Goal: Task Accomplishment & Management: Use online tool/utility

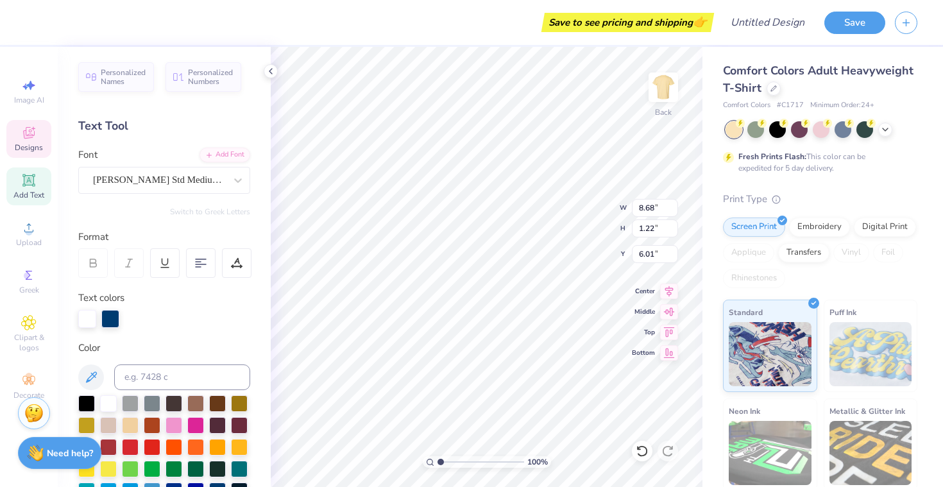
type textarea "T"
type textarea "Ohio University"
type input "11.88"
type input "1.88"
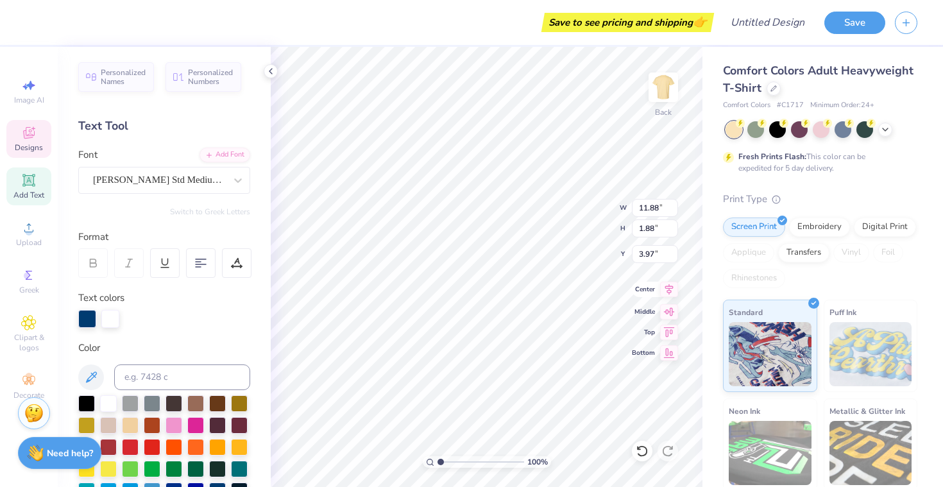
type input "3.97"
click at [86, 319] on div at bounding box center [87, 319] width 18 height 18
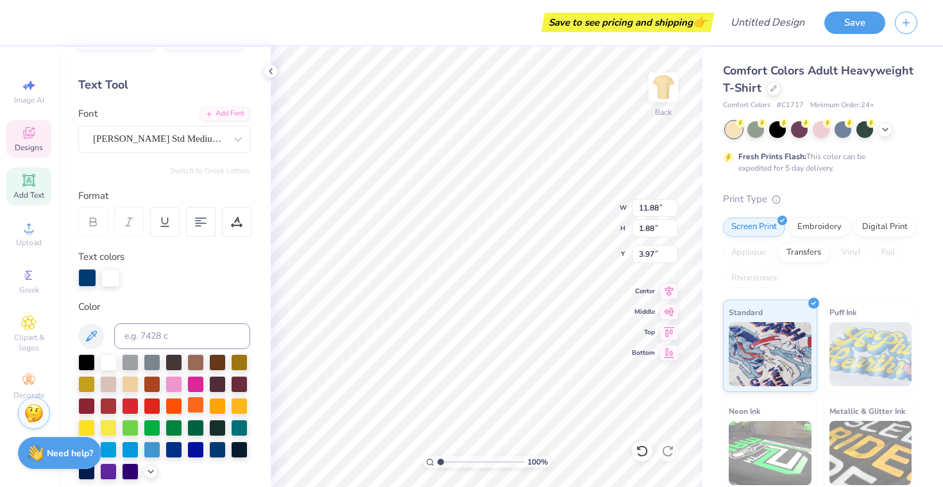
scroll to position [44, 0]
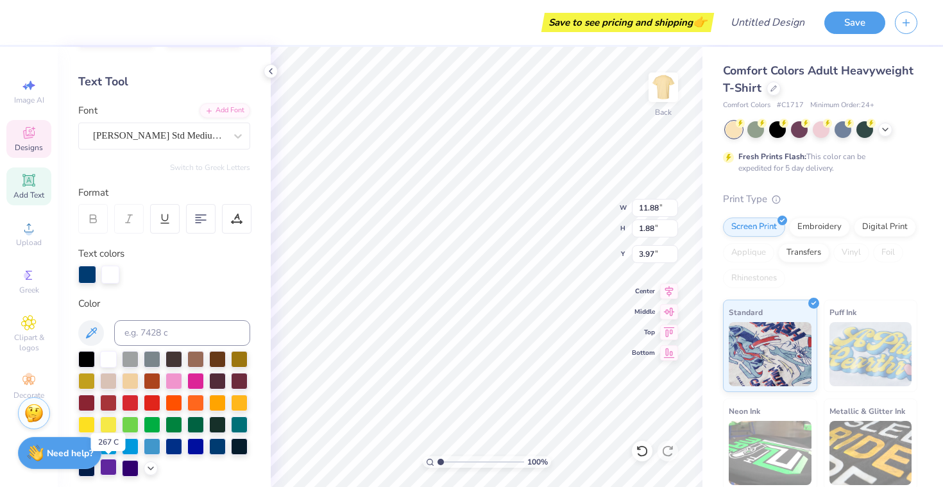
click at [113, 468] on div at bounding box center [108, 467] width 17 height 17
click at [130, 274] on div at bounding box center [133, 275] width 18 height 18
click at [132, 272] on div at bounding box center [133, 275] width 18 height 18
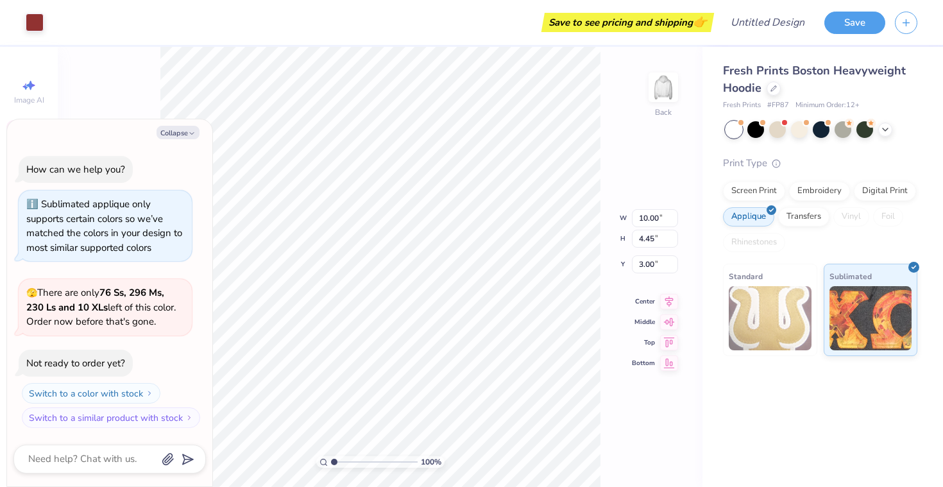
type textarea "x"
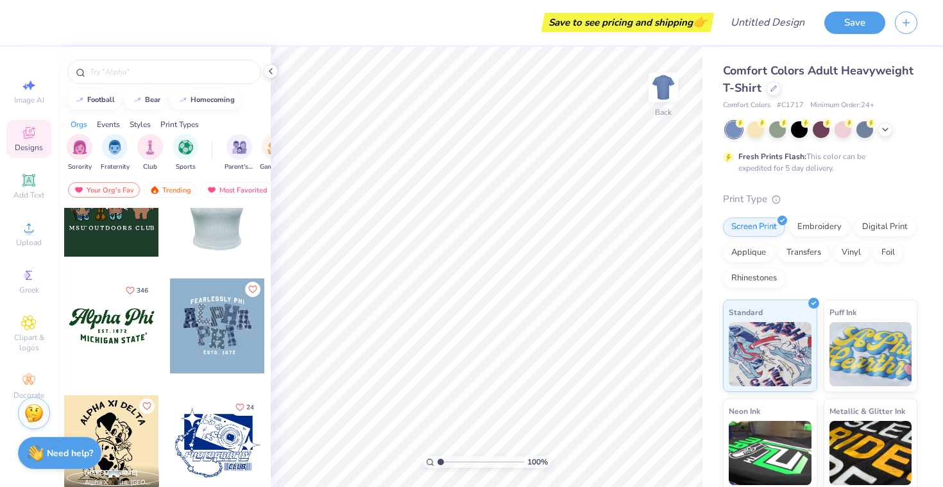
scroll to position [1215, 0]
click at [137, 325] on div at bounding box center [111, 325] width 95 height 95
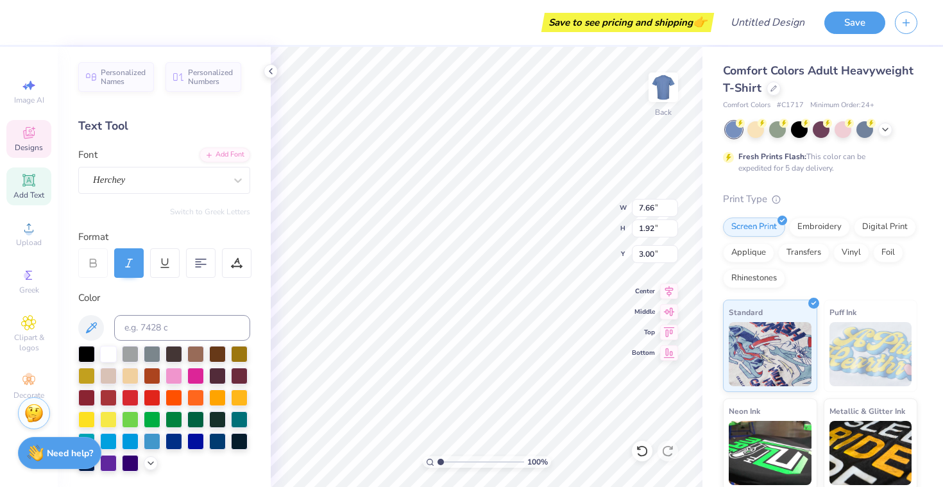
scroll to position [0, 0]
type textarea "A"
type textarea "Phi Chi Theta"
type input "5.85"
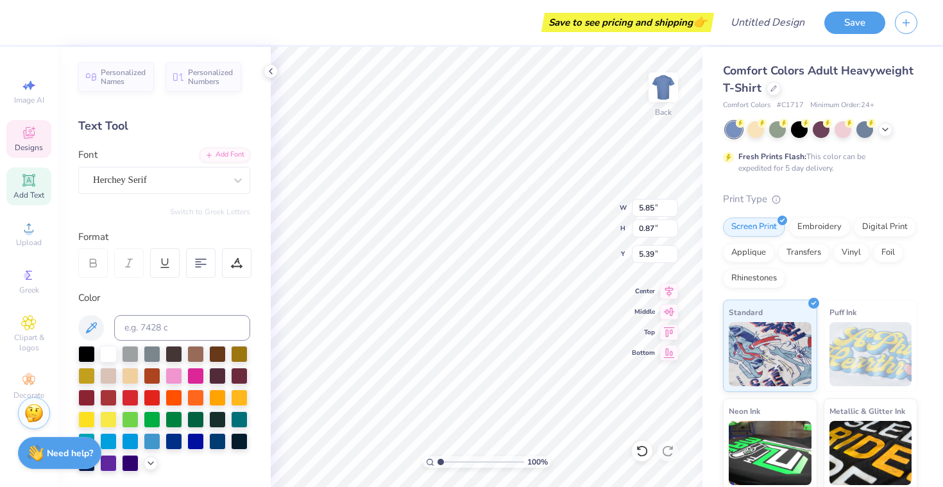
type input "0.87"
type input "5.39"
type textarea "M"
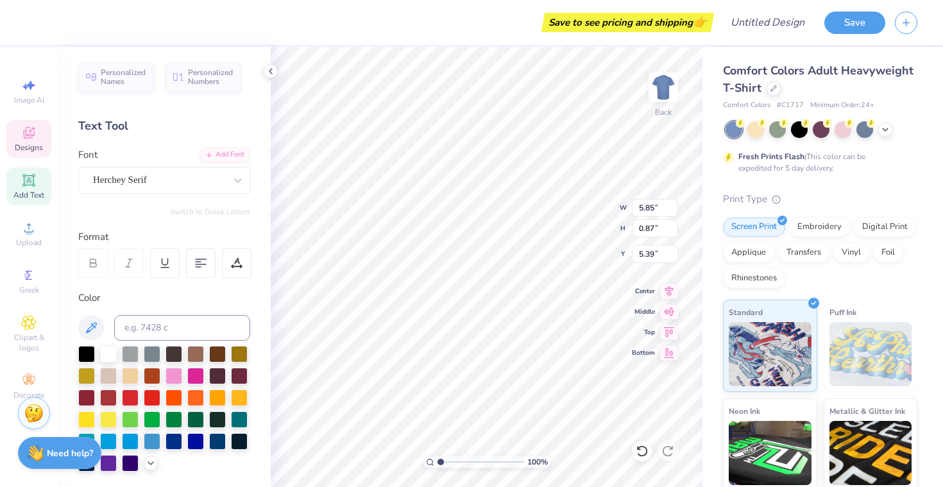
type textarea "OHIO UNIVERSITY"
type input "0.09"
type input "5.28"
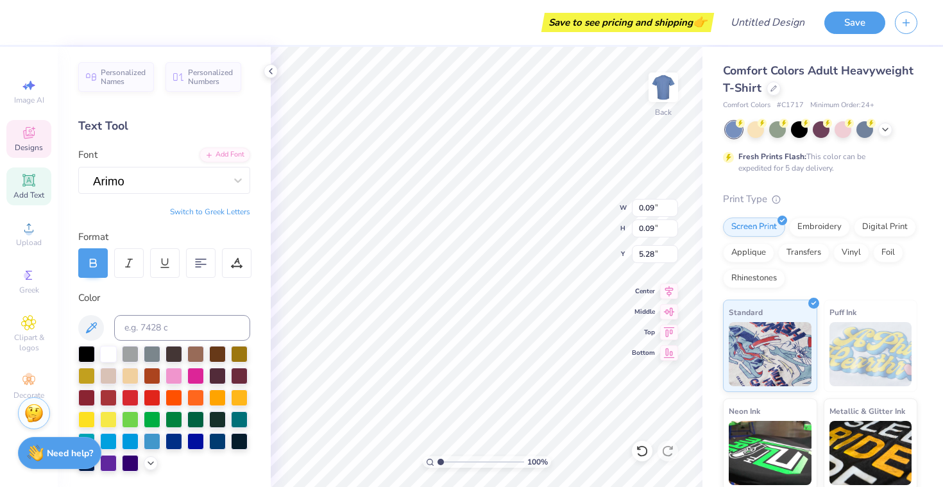
type input "0.19"
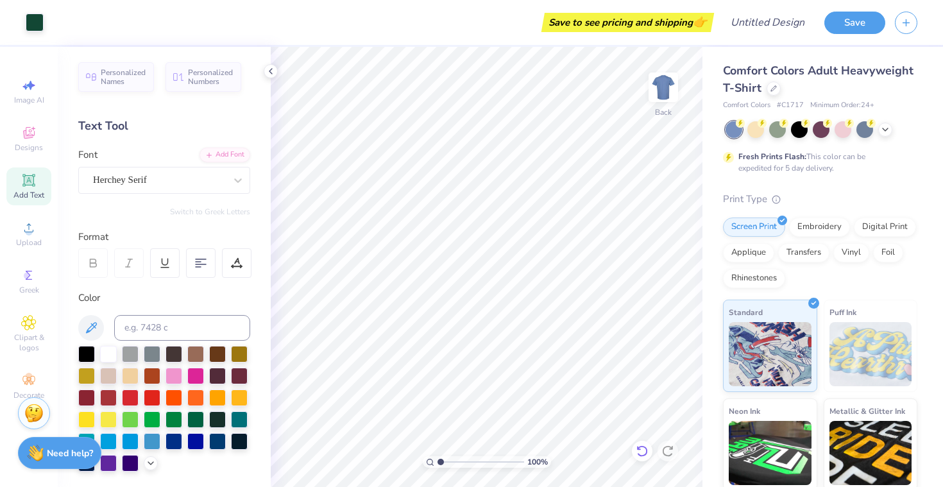
click at [643, 449] on icon at bounding box center [642, 451] width 13 height 13
type textarea "E S T . 1924"
click at [772, 89] on icon at bounding box center [773, 87] width 6 height 6
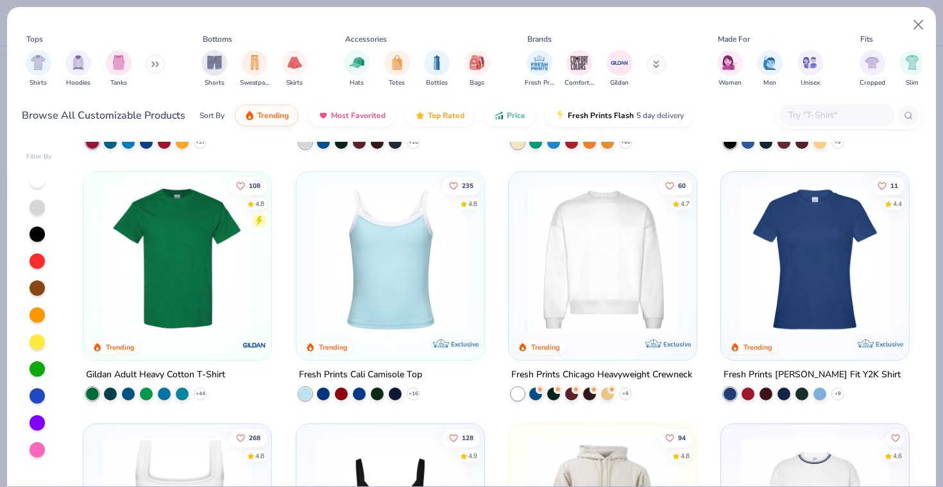
scroll to position [233, 0]
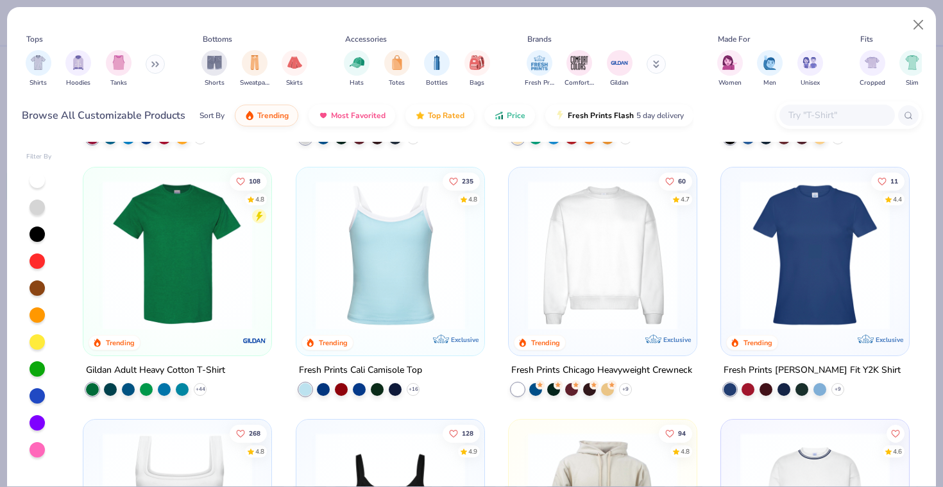
click at [615, 287] on img at bounding box center [603, 254] width 162 height 149
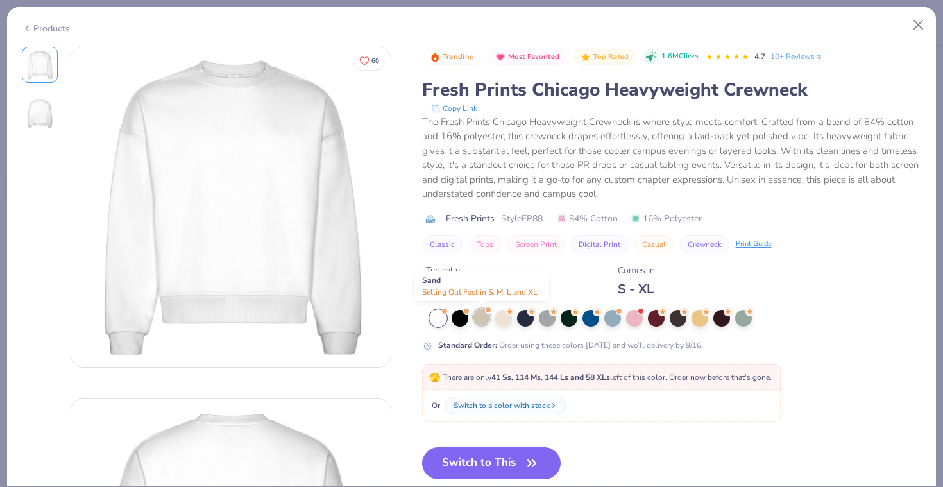
click at [479, 314] on div at bounding box center [481, 317] width 17 height 17
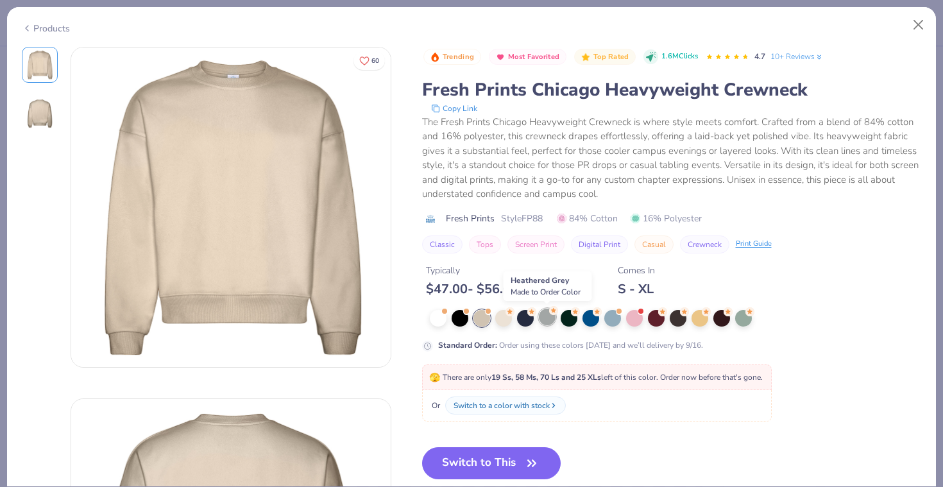
click at [548, 318] on div at bounding box center [547, 317] width 17 height 17
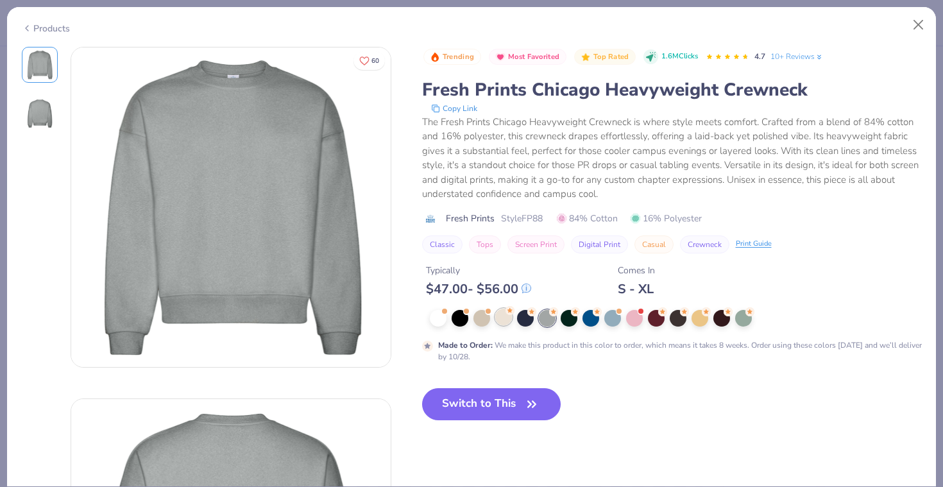
click at [506, 316] on div at bounding box center [503, 317] width 17 height 17
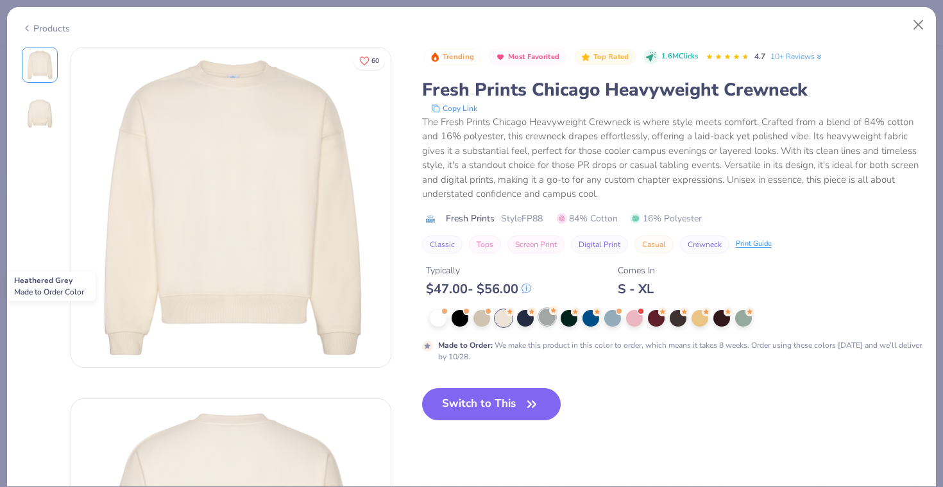
click at [551, 320] on div at bounding box center [547, 317] width 17 height 17
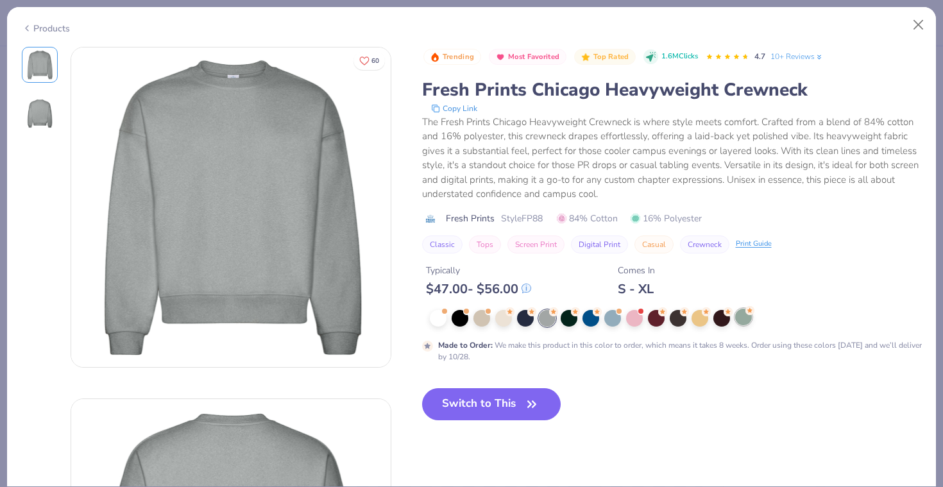
click at [740, 318] on div at bounding box center [743, 317] width 17 height 17
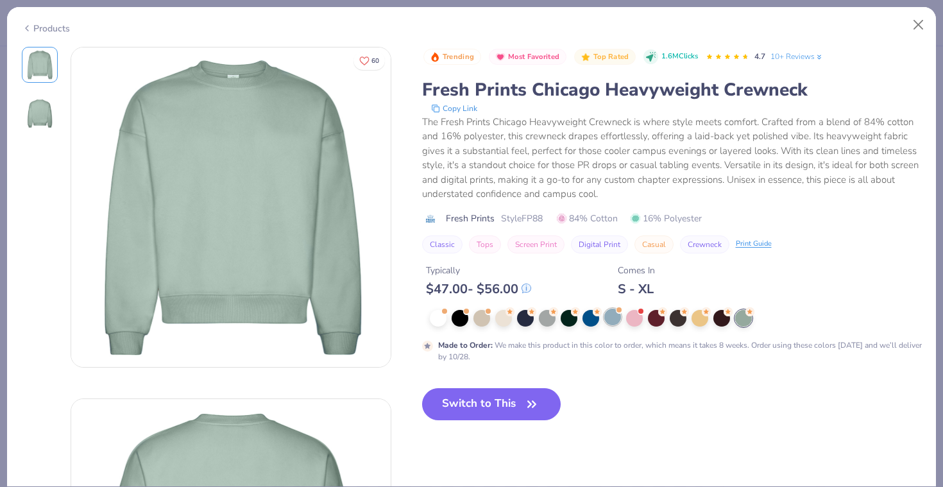
click at [609, 316] on div at bounding box center [612, 317] width 17 height 17
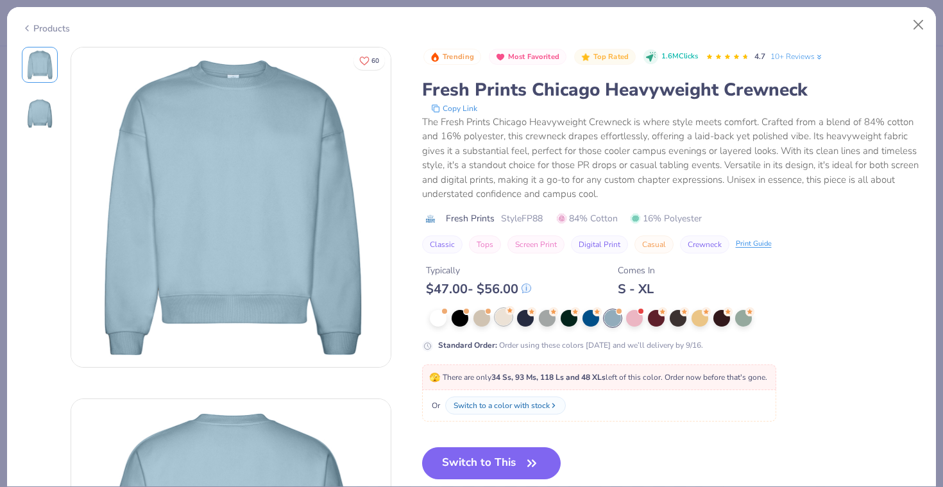
click at [500, 321] on div at bounding box center [503, 317] width 17 height 17
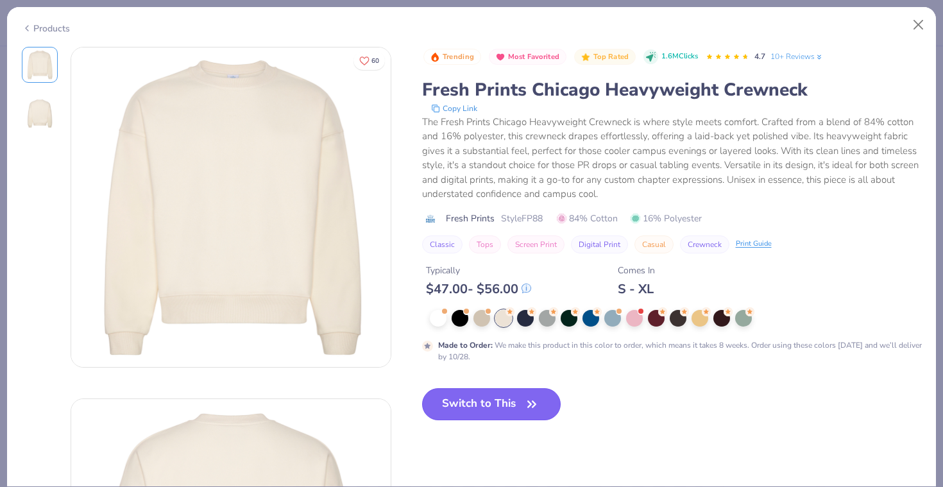
click at [492, 411] on button "Switch to This" at bounding box center [491, 404] width 139 height 32
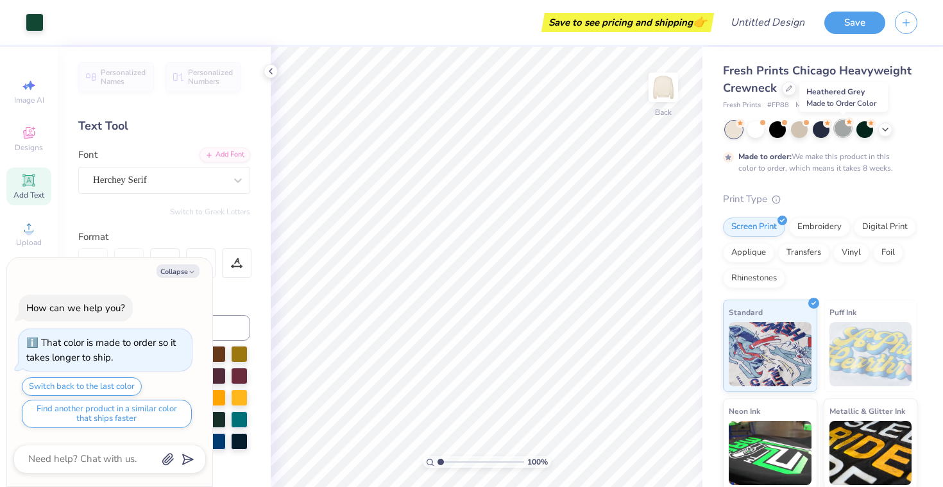
click at [839, 133] on div at bounding box center [843, 128] width 17 height 17
click at [822, 128] on div at bounding box center [821, 128] width 17 height 17
click at [800, 129] on div at bounding box center [799, 128] width 17 height 17
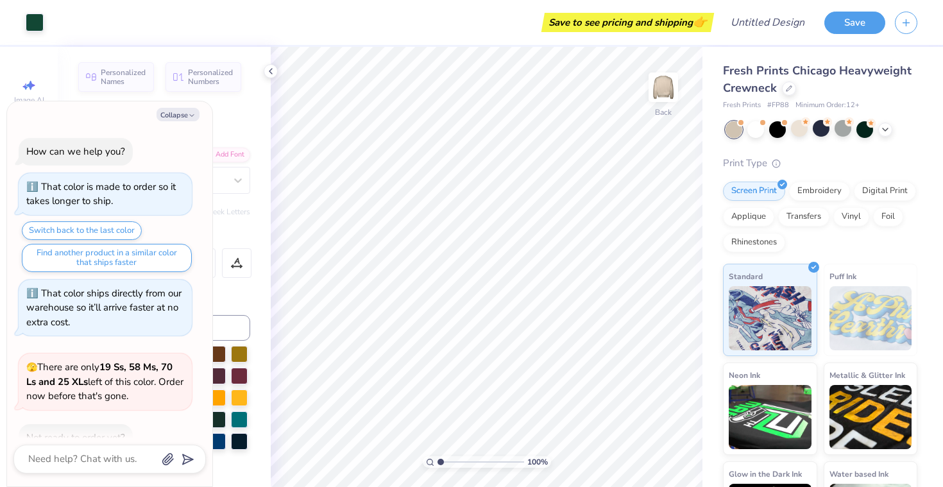
scroll to position [192, 0]
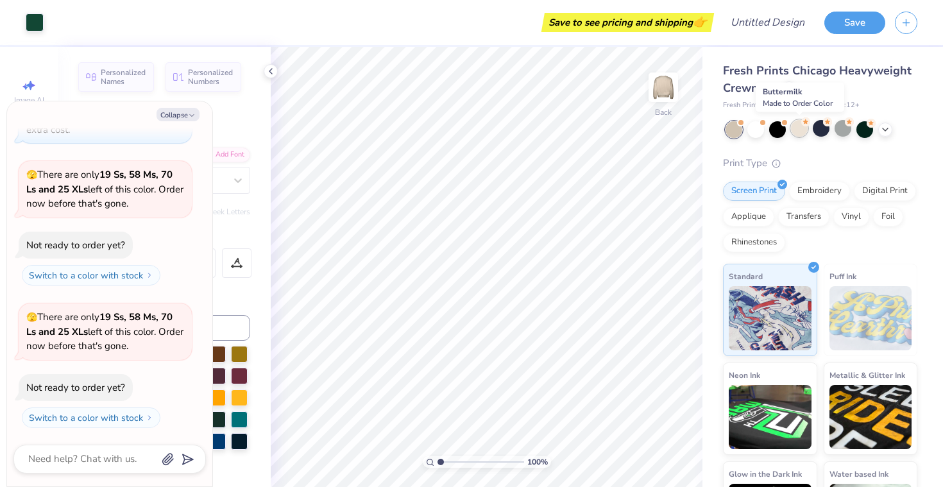
click at [797, 132] on div at bounding box center [799, 128] width 17 height 17
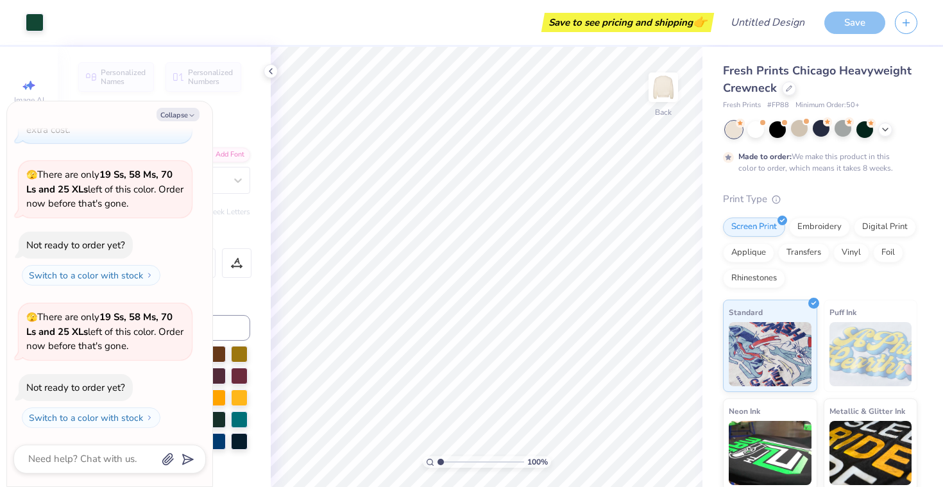
scroll to position [299, 0]
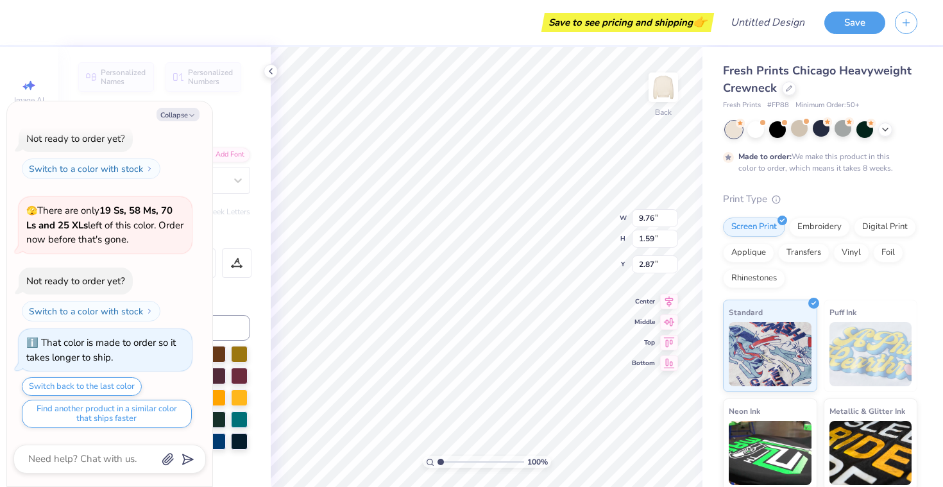
type textarea "x"
type input "3.00"
type textarea "x"
type input "6.28"
type textarea "x"
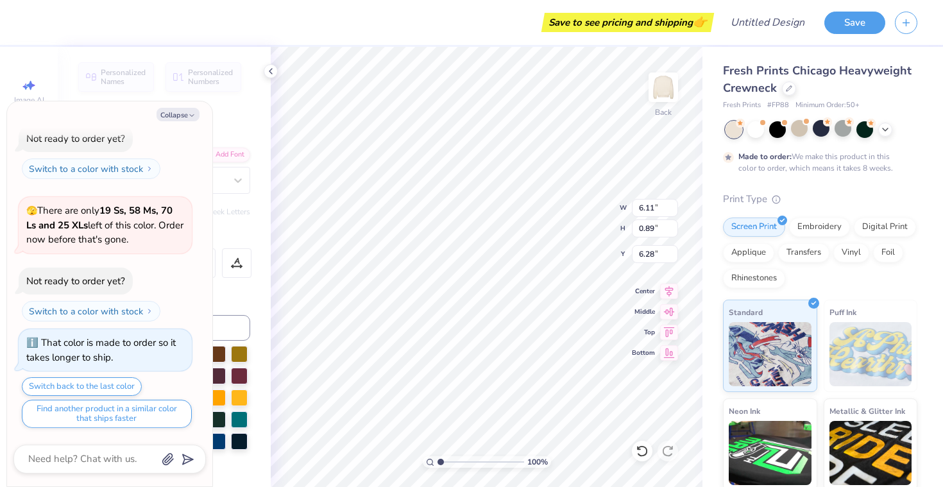
type input "0.19"
type input "0.18"
type input "5.13"
type textarea "x"
type input "6.09"
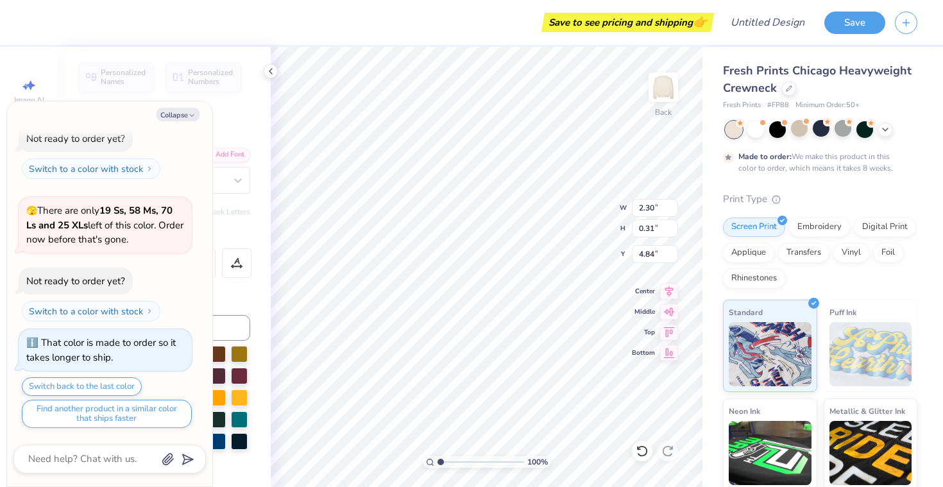
type textarea "x"
type input "5.94"
type textarea "x"
type input "9.76"
type input "1.59"
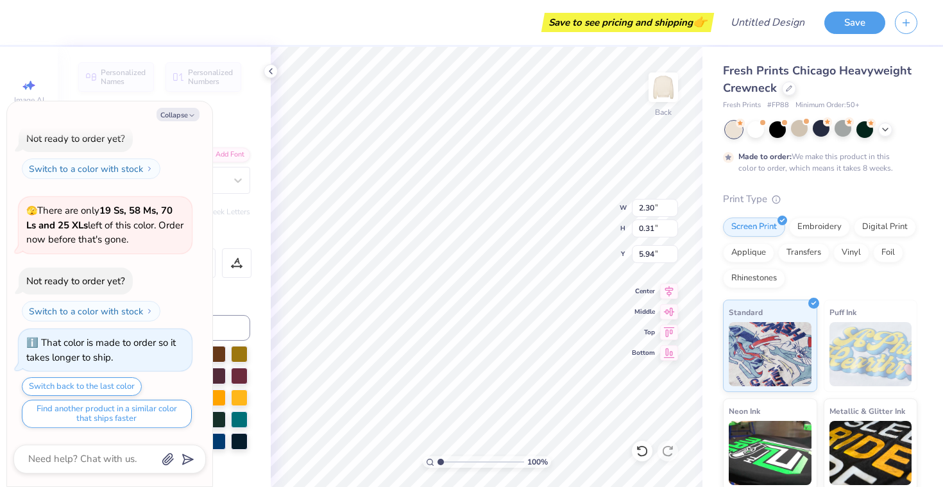
type input "3.00"
type textarea "x"
type input "3.89"
type textarea "x"
type input "6.52"
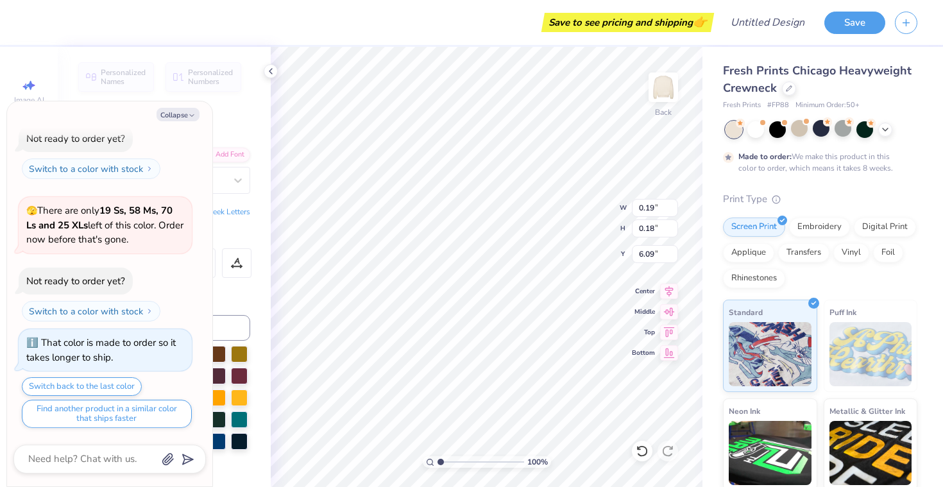
type textarea "x"
type input "6.34"
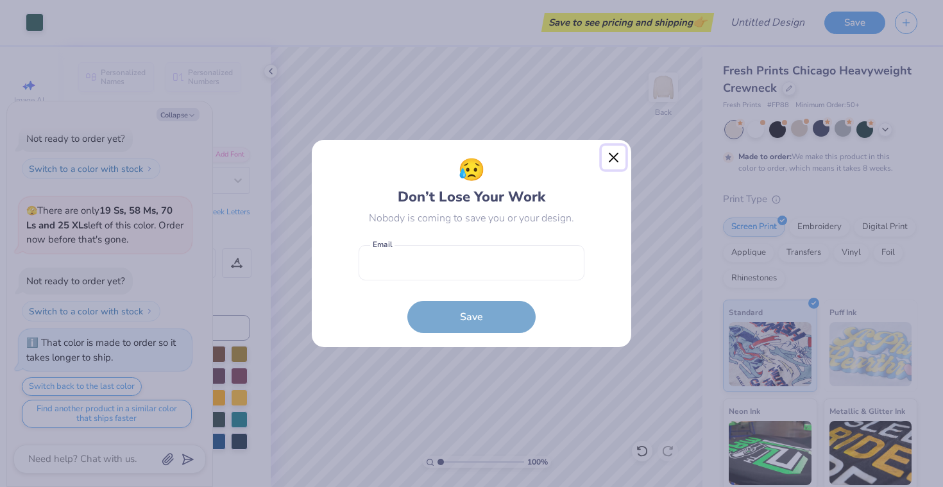
click at [616, 162] on button "Close" at bounding box center [614, 158] width 24 height 24
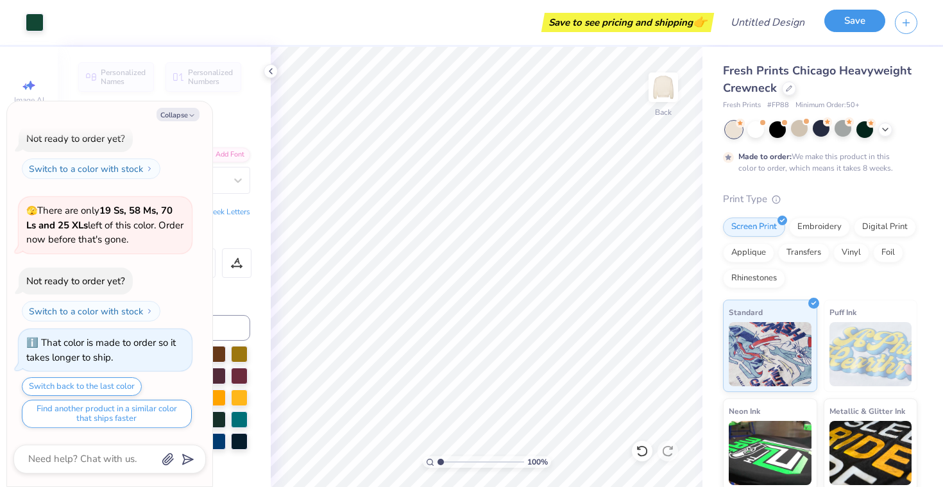
click at [840, 25] on button "Save" at bounding box center [854, 21] width 61 height 22
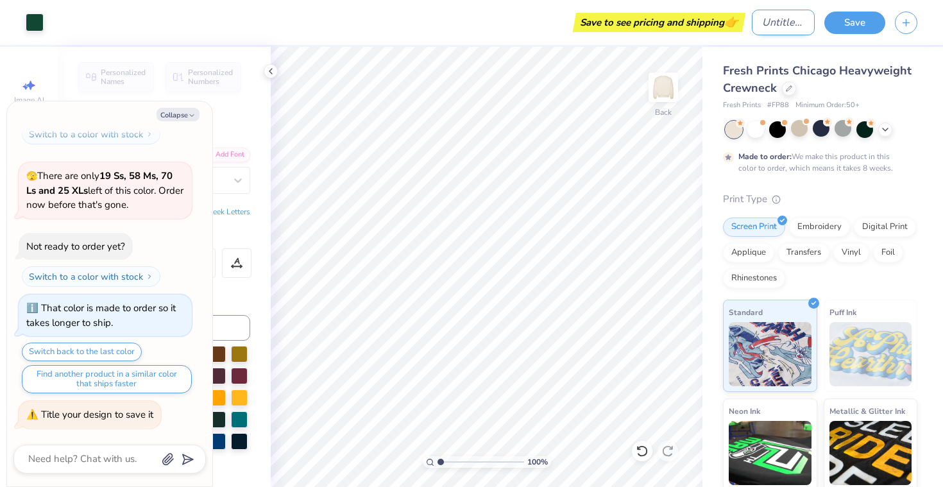
type textarea "x"
click at [775, 30] on input "Design Title" at bounding box center [783, 23] width 63 height 26
type input "P"
type textarea "x"
type input "PC"
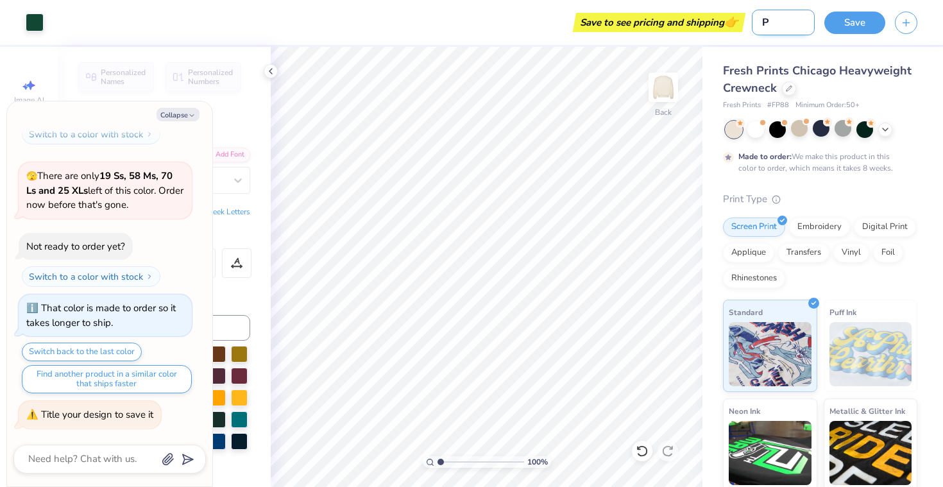
type textarea "x"
type input "PCT"
type textarea "x"
type input "PCT"
type textarea "x"
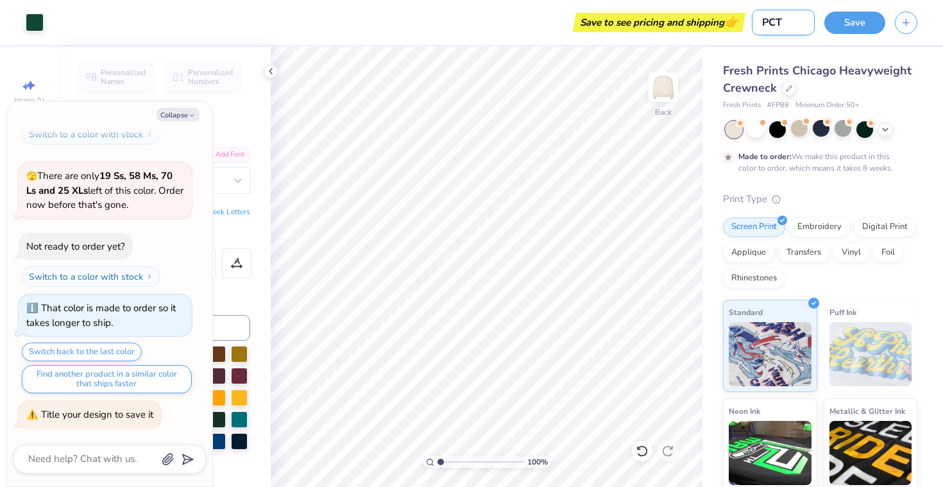
type input "PCT M"
type textarea "x"
type input "PCT Mo"
type textarea "x"
type input "PCT Moc"
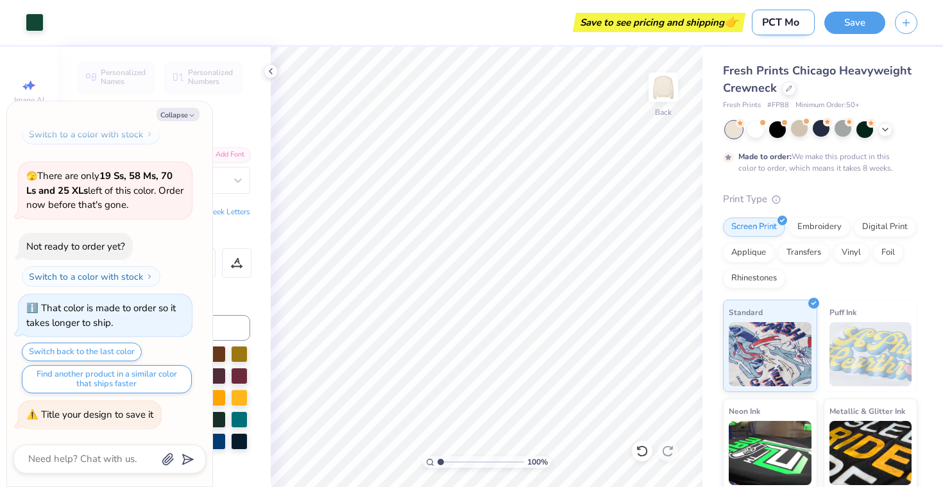
type textarea "x"
type input "PCT Mock"
type textarea "x"
type input "PCT Mocku"
type textarea "x"
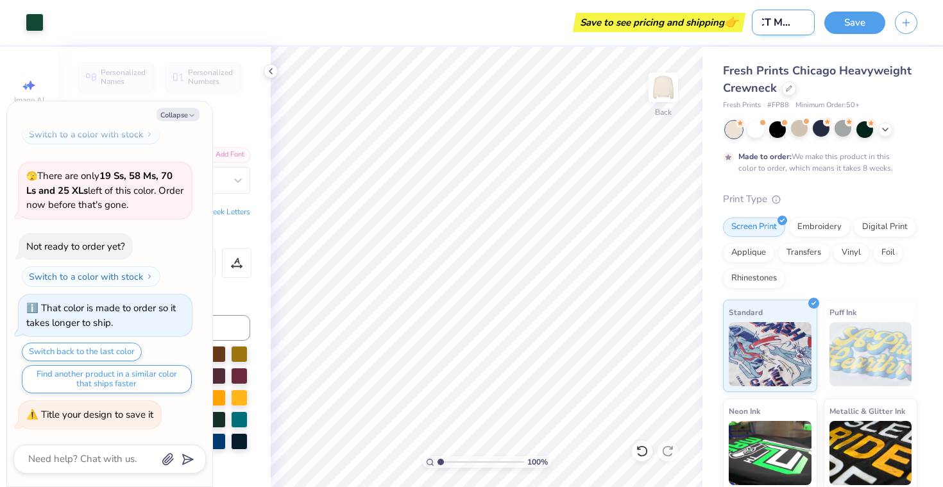
type input "PCT Mockup"
type textarea "x"
type input "PCT Mockup"
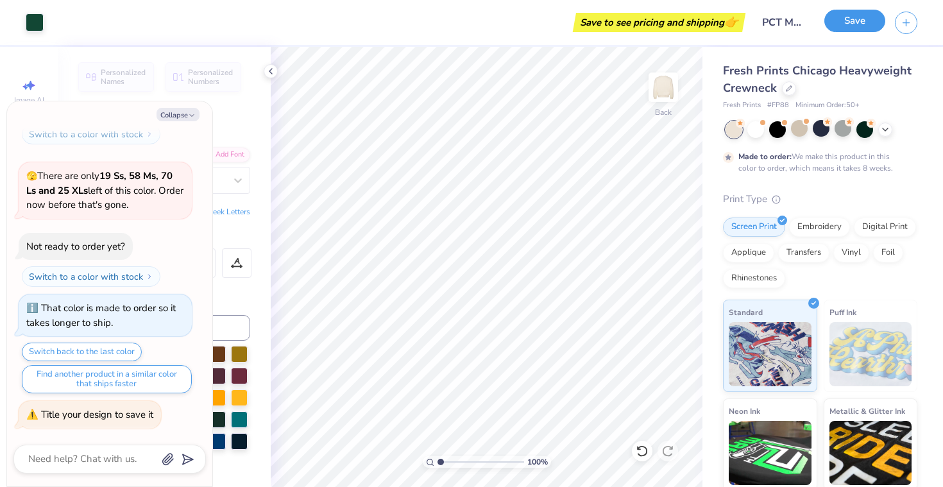
click at [870, 22] on button "Save" at bounding box center [854, 21] width 61 height 22
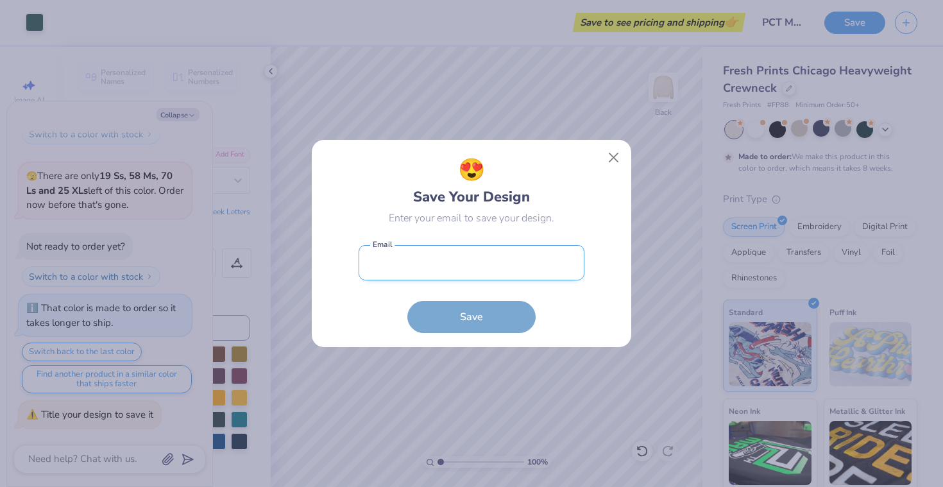
click at [513, 278] on input "email" at bounding box center [472, 262] width 226 height 35
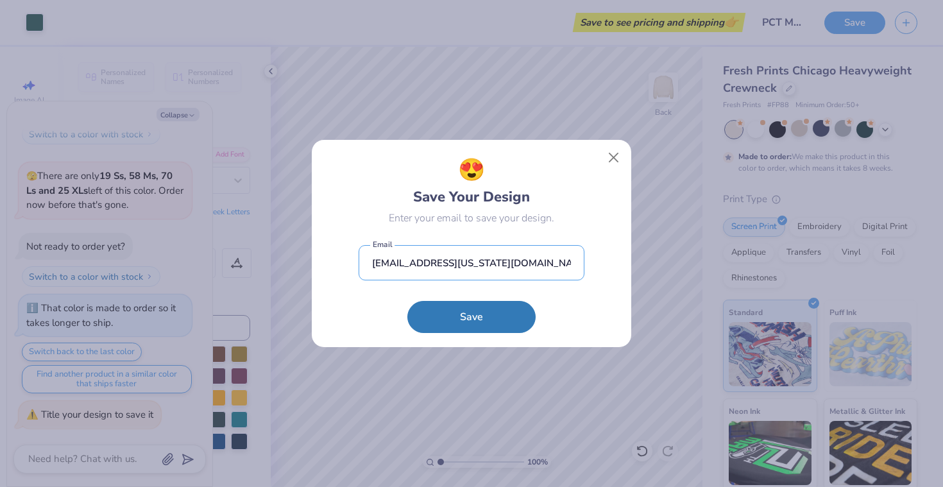
type input "aa166722@ohio.edu"
click at [590, 301] on div "😍 Save Your Design Enter your email to save your design. aa166722@ohio.edu Emai…" at bounding box center [472, 243] width 291 height 179
click at [489, 325] on button "Save" at bounding box center [471, 314] width 128 height 32
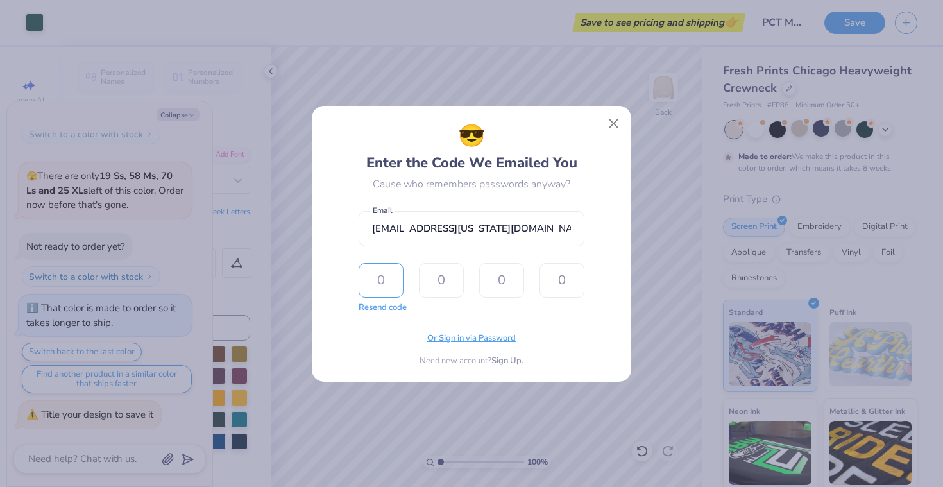
type input "5"
type input "0"
type input "3"
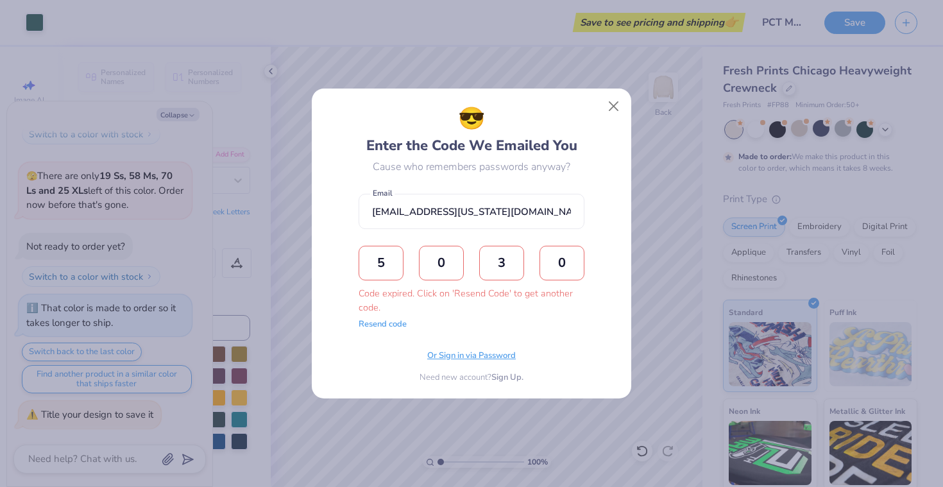
type input "0"
click at [457, 355] on span "Or Sign in via Password" at bounding box center [471, 356] width 89 height 13
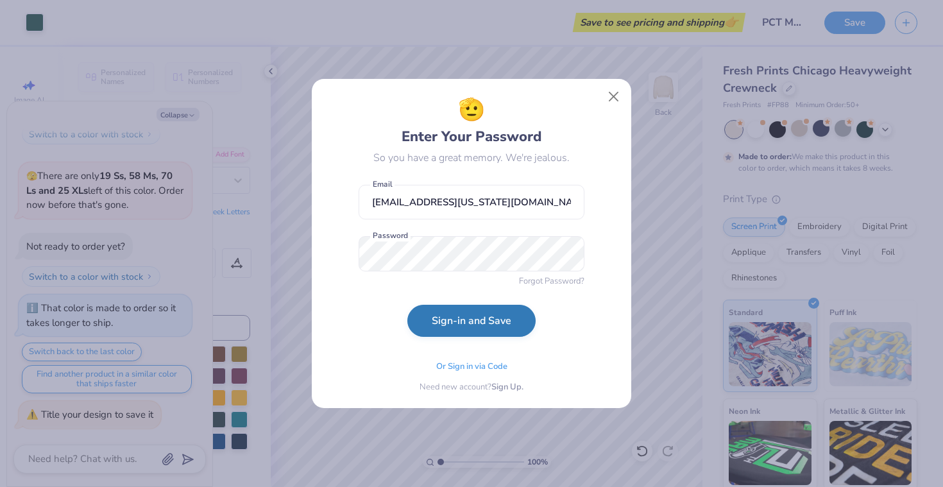
click at [470, 319] on button "Sign-in and Save" at bounding box center [471, 321] width 128 height 32
click at [495, 330] on button "Sign-in and Save" at bounding box center [471, 321] width 128 height 32
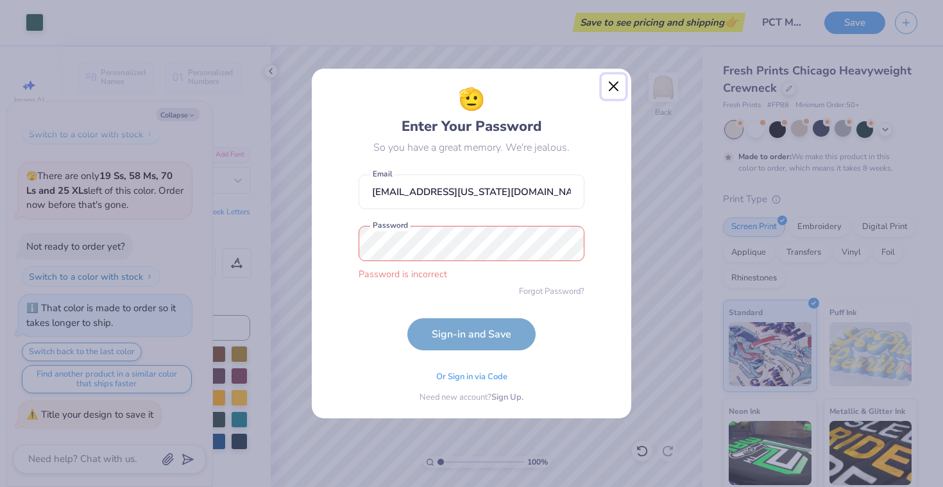
click at [616, 83] on button "Close" at bounding box center [614, 86] width 24 height 24
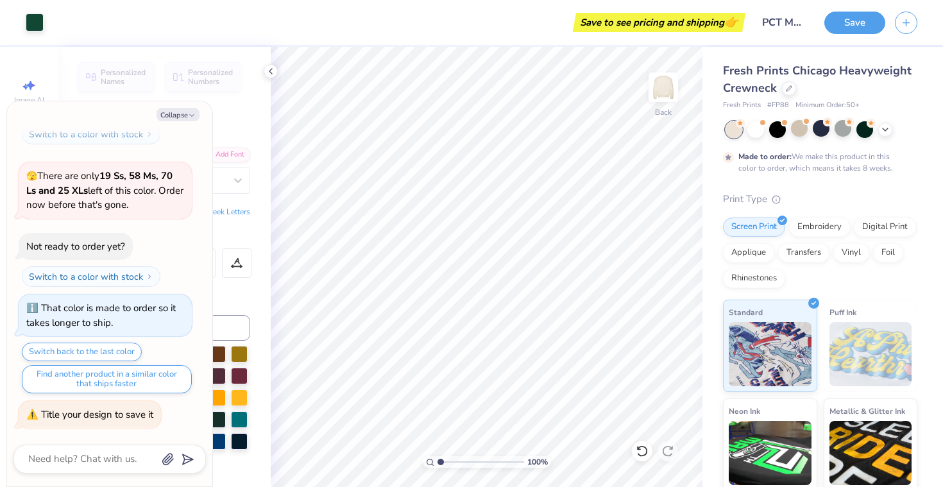
type textarea "x"
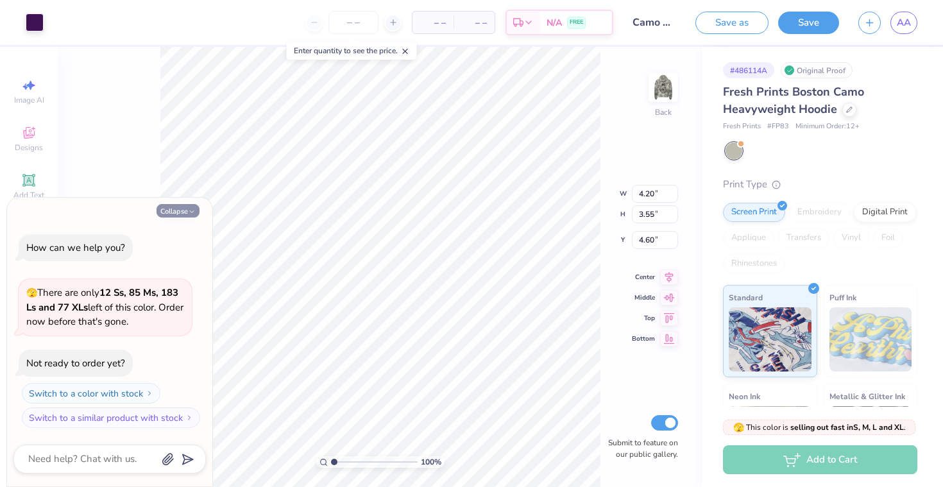
click at [175, 210] on button "Collapse" at bounding box center [178, 210] width 43 height 13
type textarea "x"
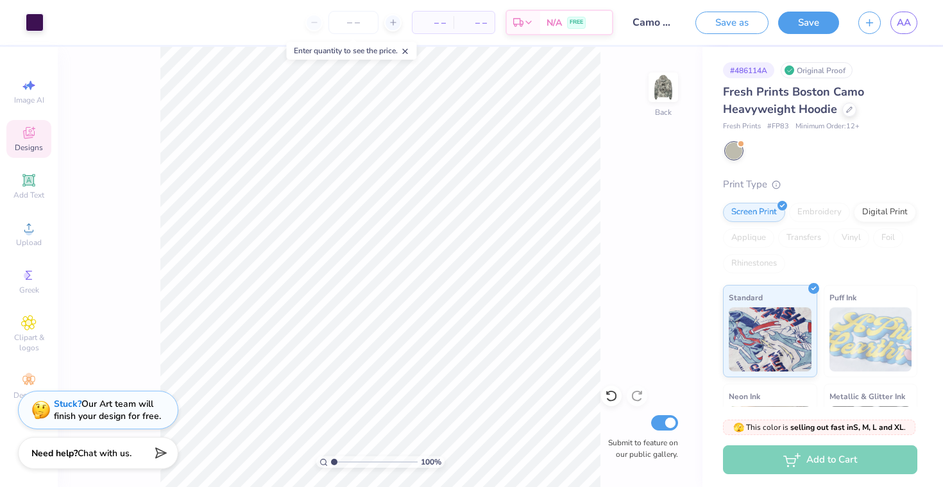
click at [37, 151] on span "Designs" at bounding box center [29, 147] width 28 height 10
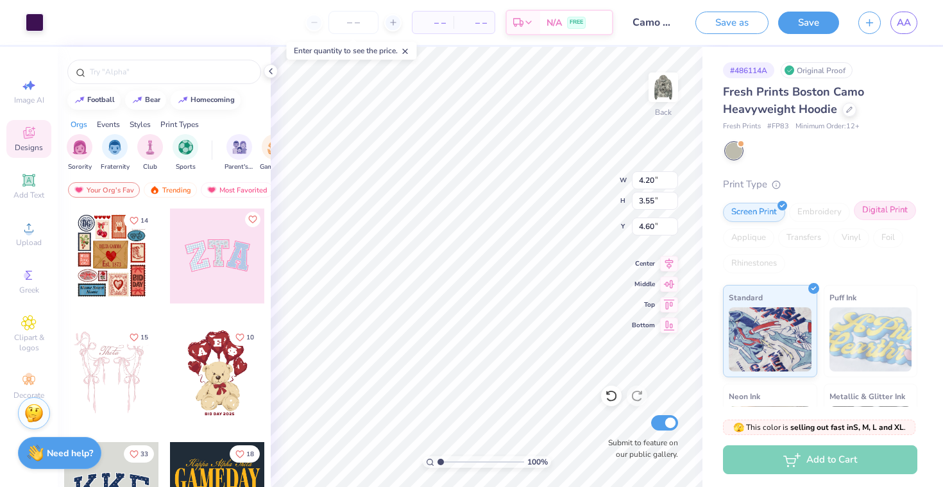
click at [865, 214] on div "Digital Print" at bounding box center [885, 210] width 62 height 19
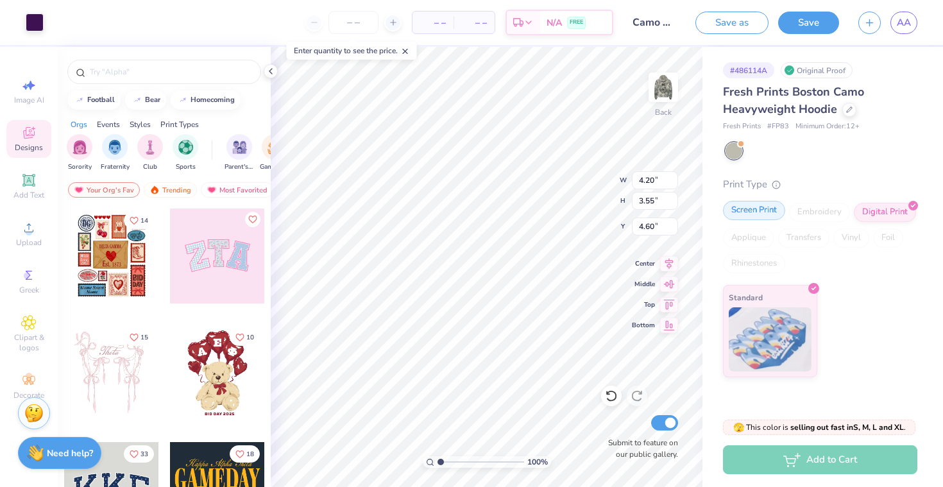
click at [760, 206] on div "Screen Print" at bounding box center [754, 210] width 62 height 19
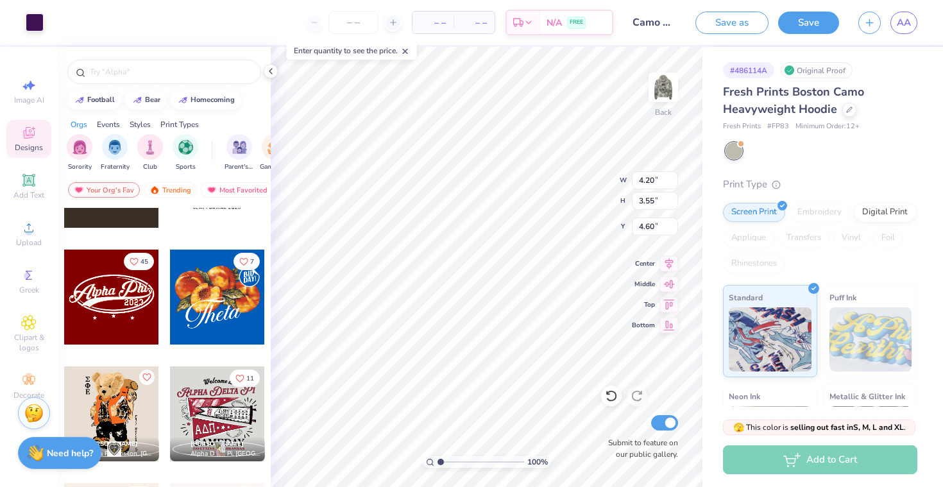
scroll to position [550, 0]
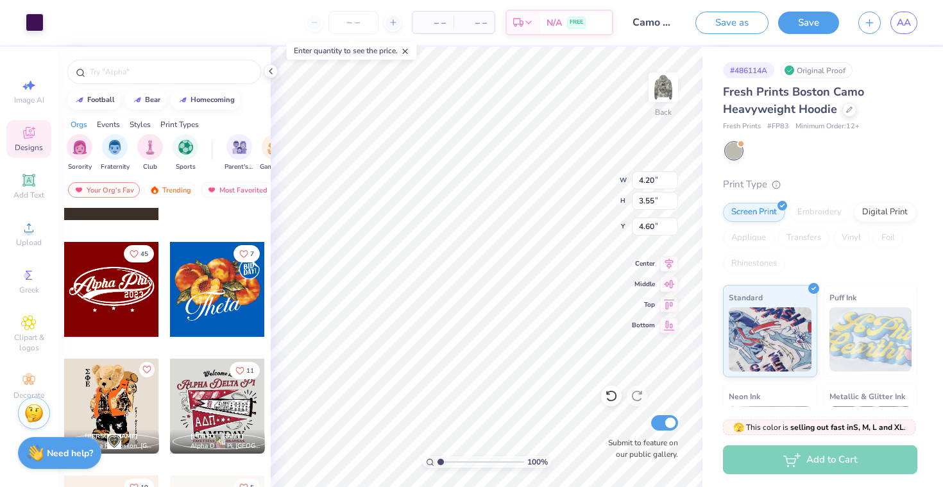
type input "3.70"
type input "3.60"
type input "4.57"
click at [588, 30] on div "N/A FREE" at bounding box center [576, 24] width 72 height 23
click at [359, 30] on input "number" at bounding box center [353, 22] width 50 height 23
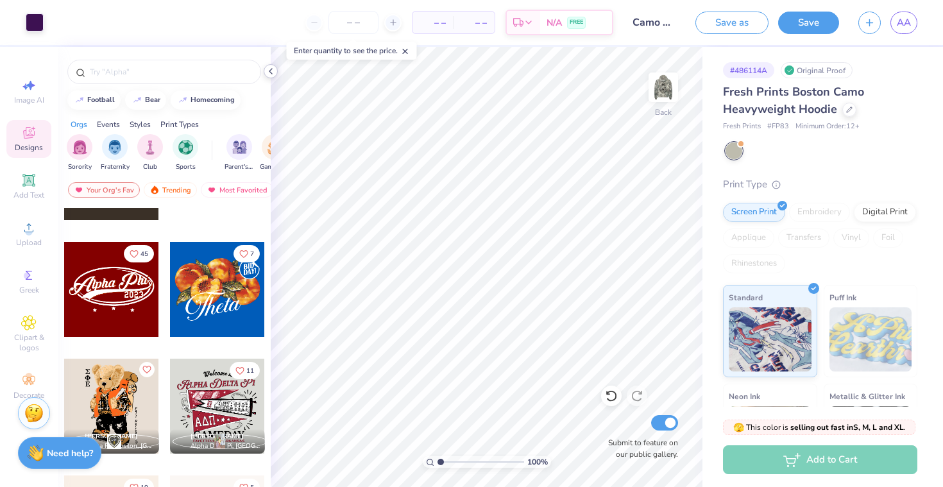
click at [272, 73] on polyline at bounding box center [270, 71] width 3 height 5
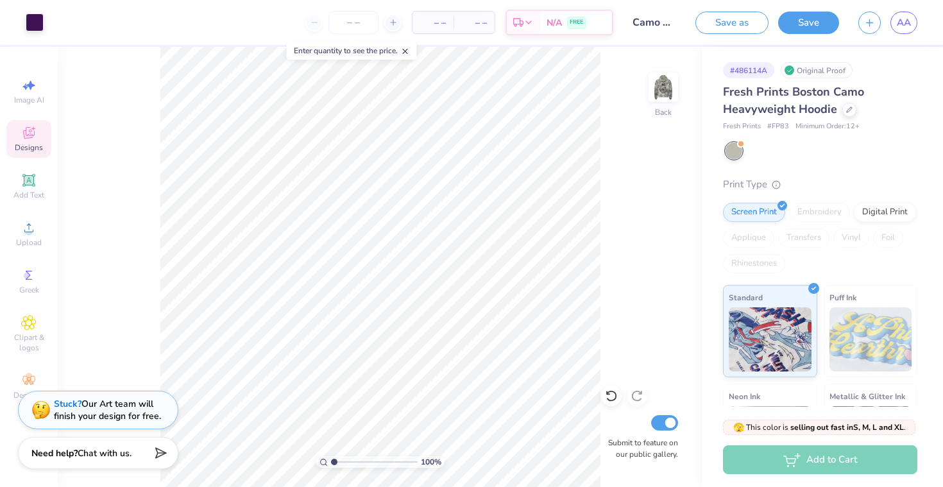
click at [407, 51] on line at bounding box center [405, 51] width 4 height 4
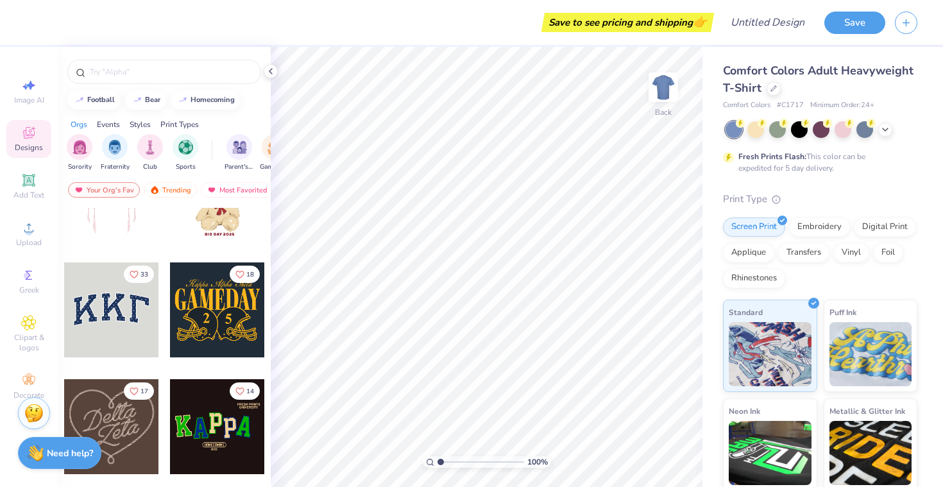
scroll to position [183, 0]
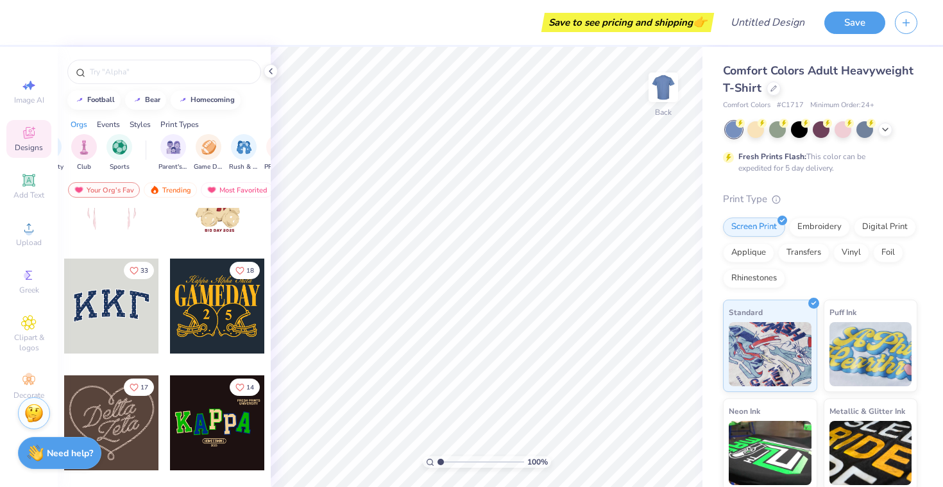
click at [145, 125] on div "Styles" at bounding box center [140, 125] width 21 height 12
click at [117, 149] on img "filter for Varsity" at bounding box center [115, 146] width 15 height 15
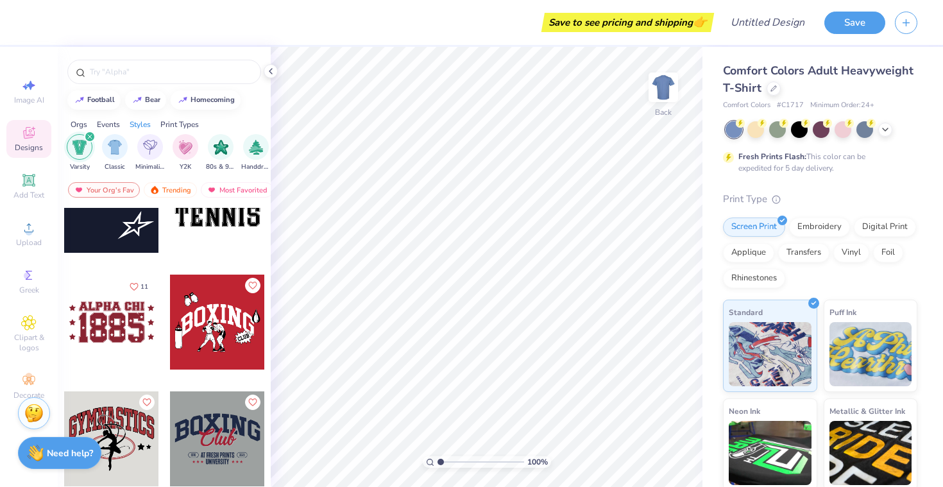
scroll to position [2389, 0]
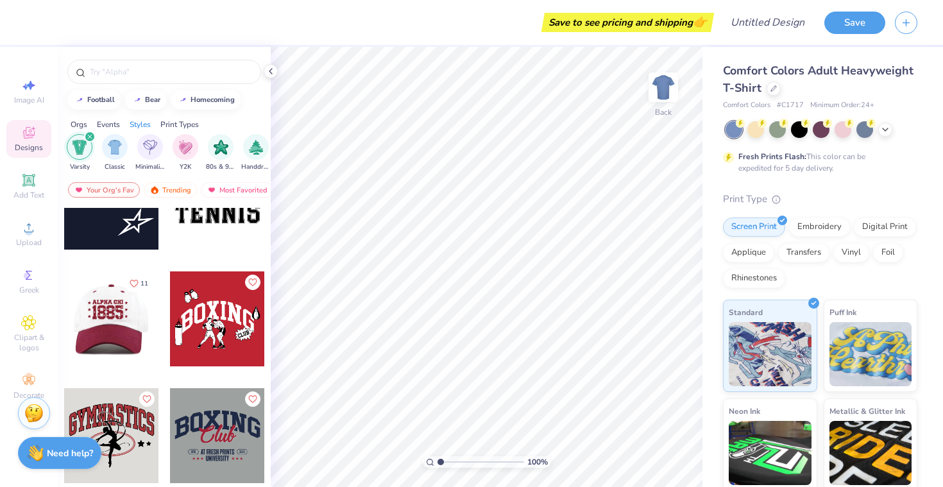
click at [136, 341] on div at bounding box center [111, 318] width 285 height 95
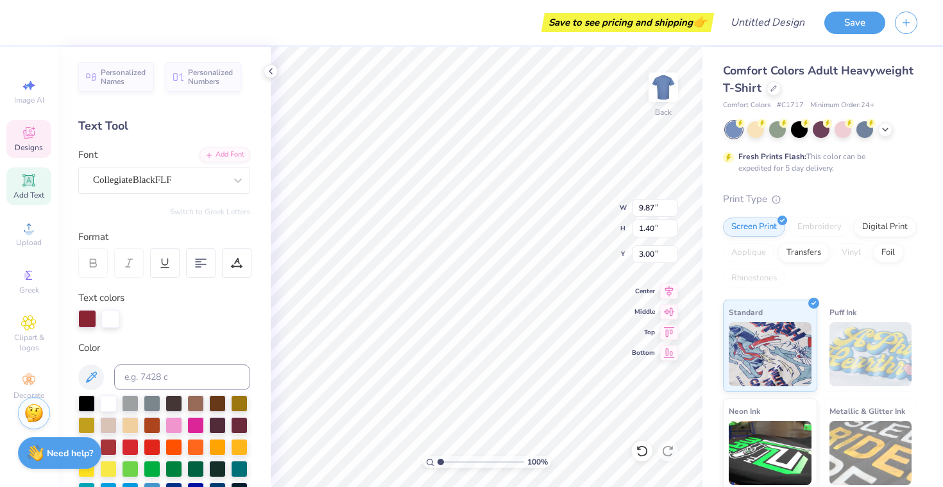
scroll to position [0, 0]
type textarea "A"
type textarea "P"
type textarea "phi chi theta"
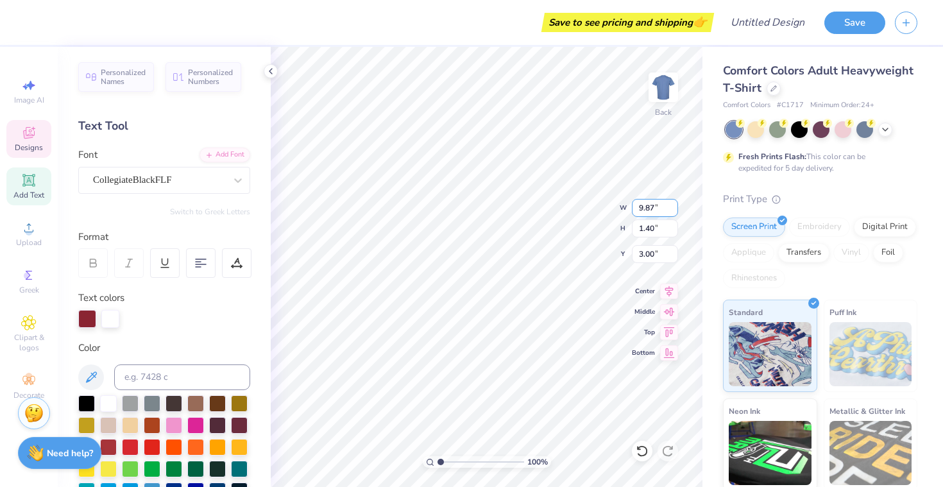
type input "9.86"
click at [672, 210] on input "9.86" at bounding box center [655, 208] width 46 height 18
type input "1.14"
type input "3.13"
click at [672, 210] on input "9.85" at bounding box center [655, 208] width 46 height 18
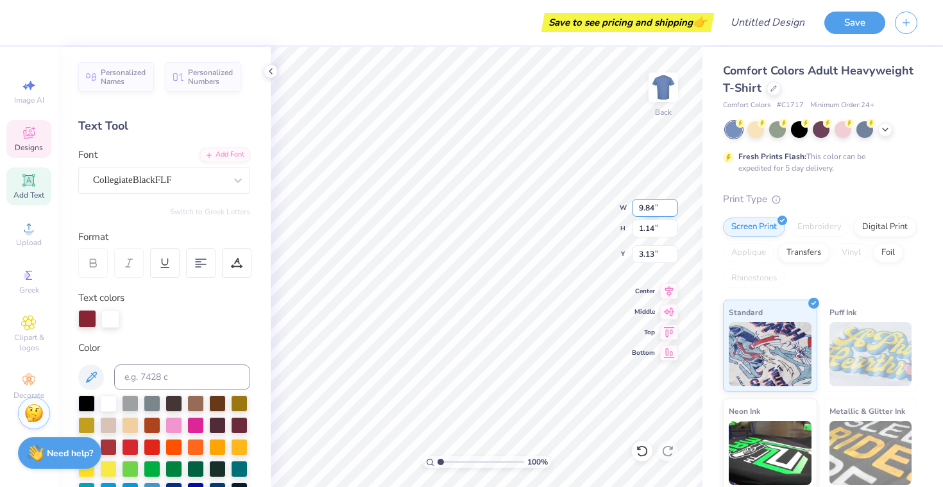
click at [672, 210] on input "9.84" at bounding box center [655, 208] width 46 height 18
click at [672, 210] on input "9.83" at bounding box center [655, 208] width 46 height 18
click at [672, 210] on input "9.82" at bounding box center [655, 208] width 46 height 18
click at [672, 210] on input "9.81" at bounding box center [655, 208] width 46 height 18
click at [672, 210] on input "9.8" at bounding box center [655, 208] width 46 height 18
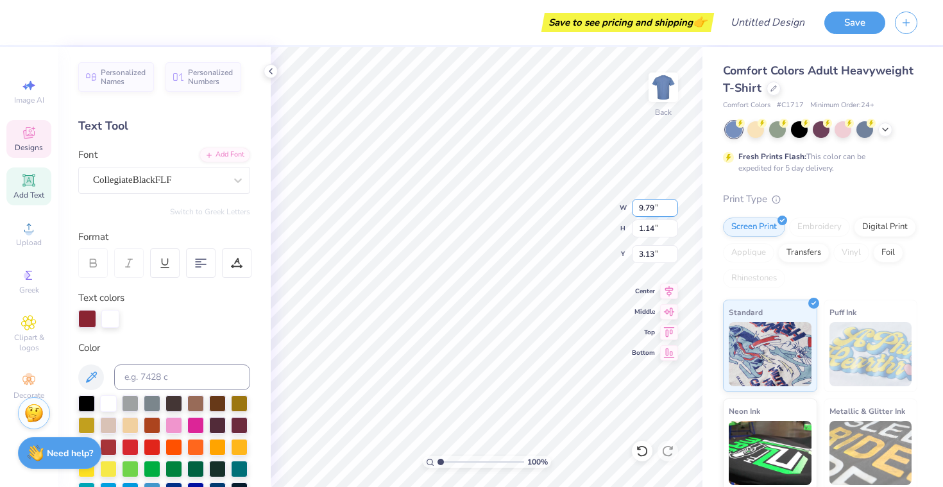
click at [672, 210] on input "9.79" at bounding box center [655, 208] width 46 height 18
click at [672, 210] on input "9.78" at bounding box center [655, 208] width 46 height 18
click at [672, 210] on input "9.77" at bounding box center [655, 208] width 46 height 18
click at [672, 210] on input "9.76" at bounding box center [655, 208] width 46 height 18
click at [672, 210] on input "9.75" at bounding box center [655, 208] width 46 height 18
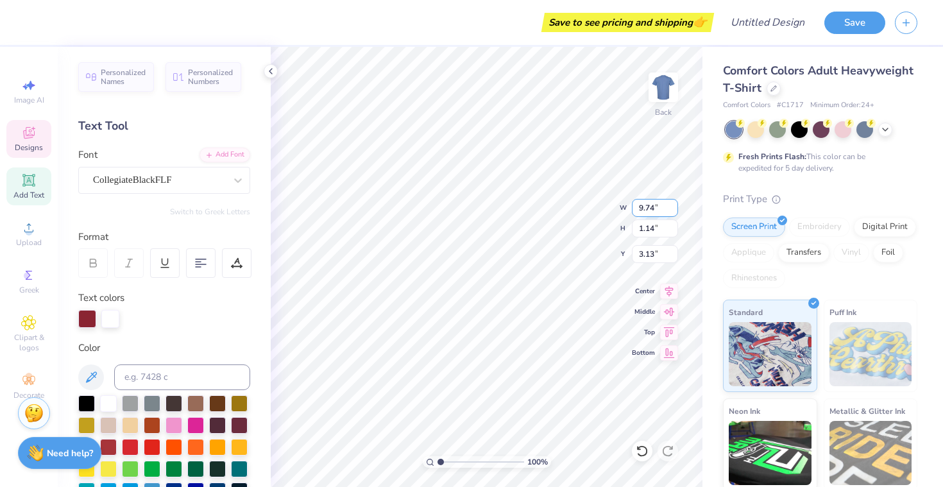
click at [672, 210] on input "9.74" at bounding box center [655, 208] width 46 height 18
click at [672, 210] on input "9.73" at bounding box center [655, 208] width 46 height 18
click at [672, 210] on input "9.72" at bounding box center [655, 208] width 46 height 18
click at [672, 210] on input "9.71" at bounding box center [655, 208] width 46 height 18
click at [672, 210] on input "9.7" at bounding box center [655, 208] width 46 height 18
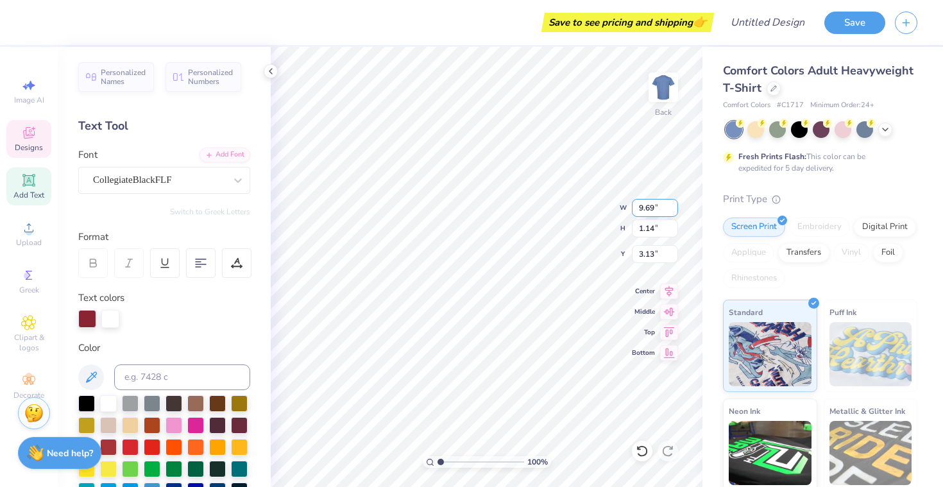
click at [672, 210] on input "9.69" at bounding box center [655, 208] width 46 height 18
click at [672, 210] on input "9.68" at bounding box center [655, 208] width 46 height 18
click at [672, 210] on input "9.67" at bounding box center [655, 208] width 46 height 18
click at [672, 210] on input "9.66" at bounding box center [655, 208] width 46 height 18
click at [672, 210] on input "9.65" at bounding box center [655, 208] width 46 height 18
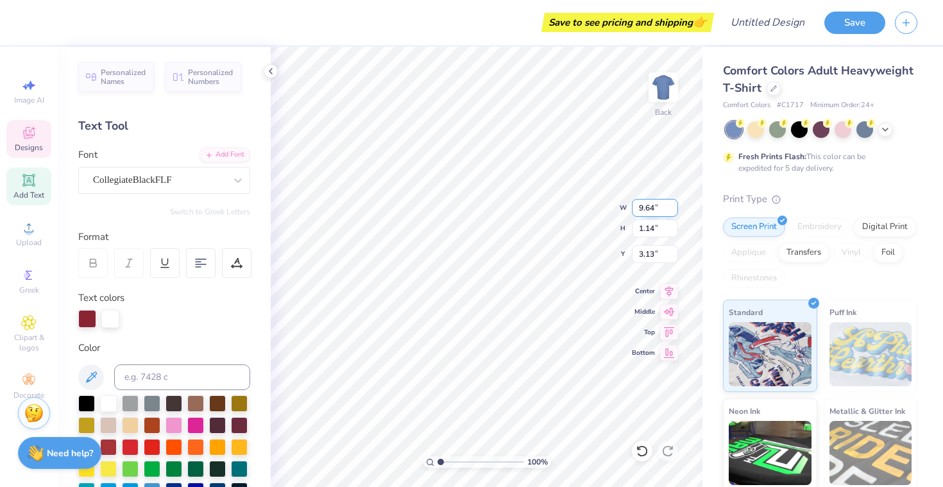
type input "9.64"
click at [672, 210] on input "9.64" at bounding box center [655, 208] width 46 height 18
type input "10.61"
type input "1.10"
type input "3.24"
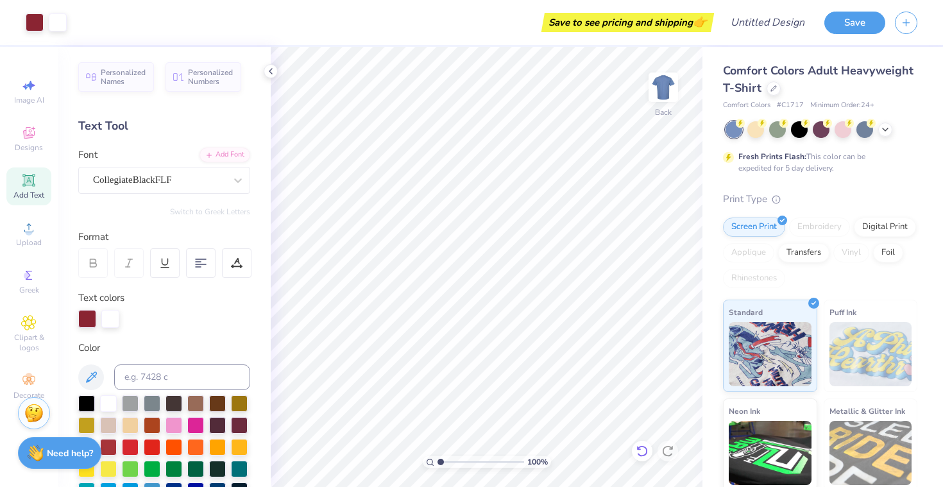
click at [649, 457] on div at bounding box center [642, 451] width 21 height 21
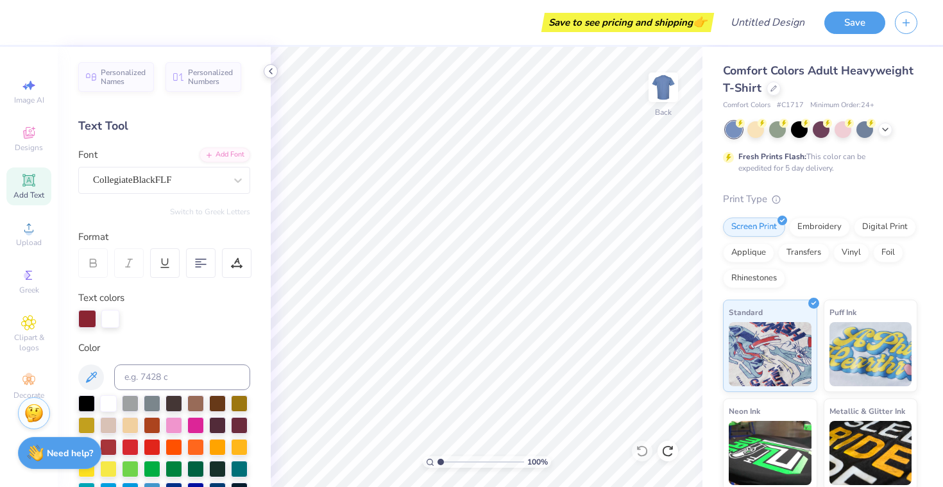
click at [273, 71] on icon at bounding box center [271, 71] width 10 height 10
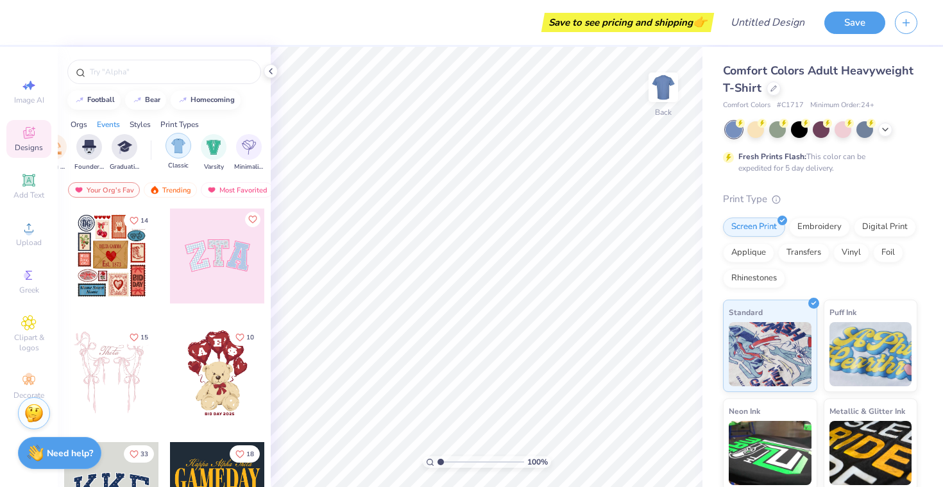
scroll to position [0, 574]
click at [248, 146] on img "filter for Minimalist" at bounding box center [248, 146] width 14 height 15
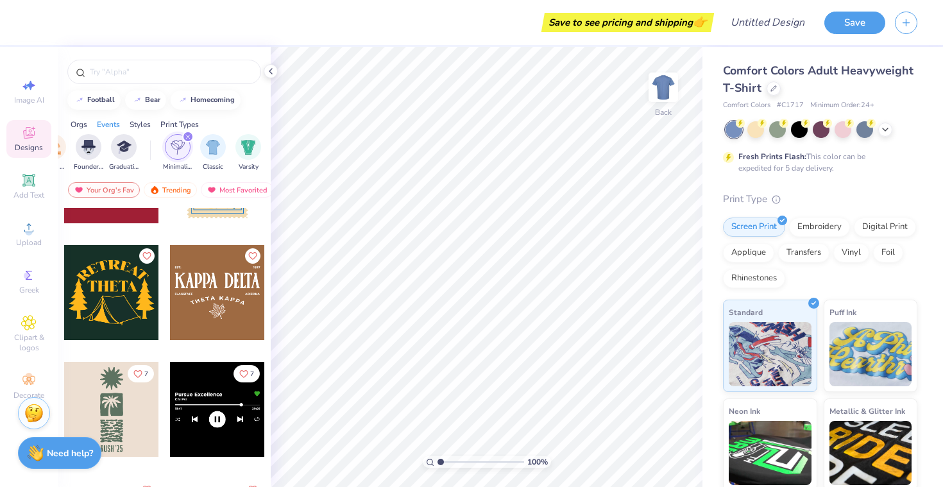
scroll to position [2075, 0]
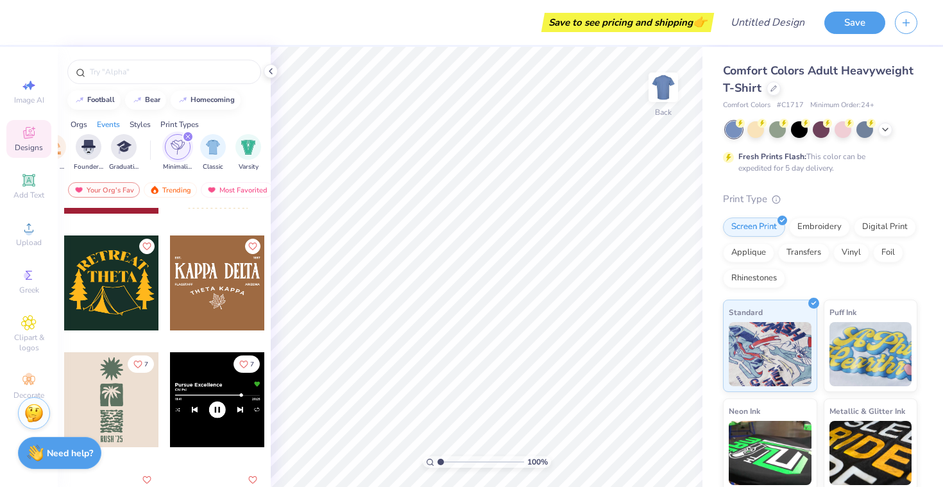
click at [223, 314] on div at bounding box center [217, 282] width 95 height 95
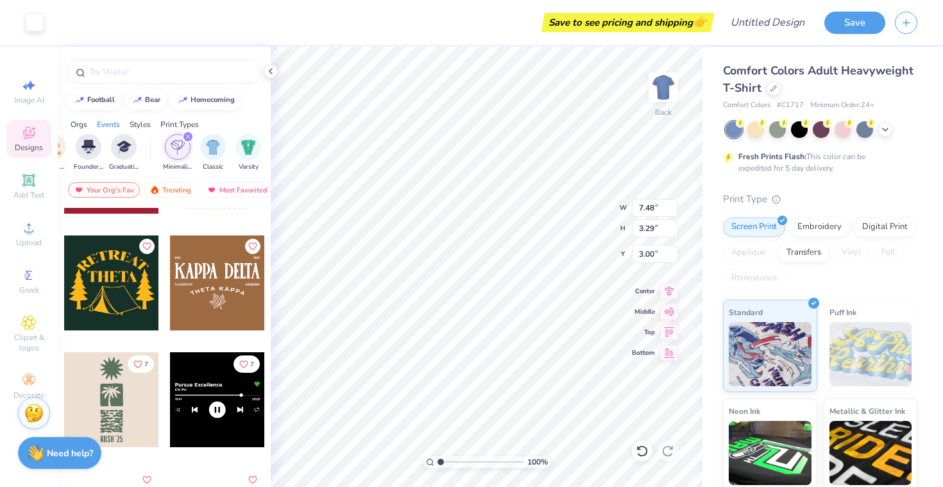
type input "7.48"
type input "3.29"
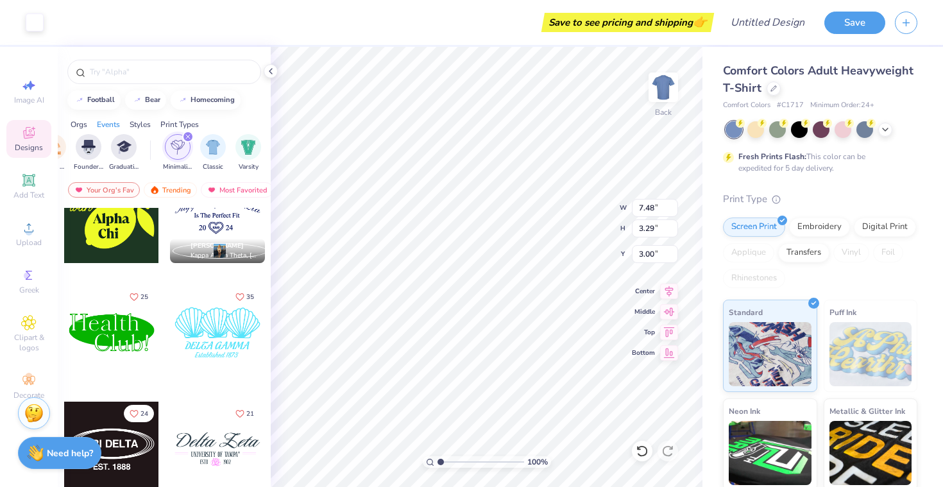
scroll to position [3193, 0]
click at [189, 135] on icon "filter for Minimalist" at bounding box center [187, 136] width 5 height 5
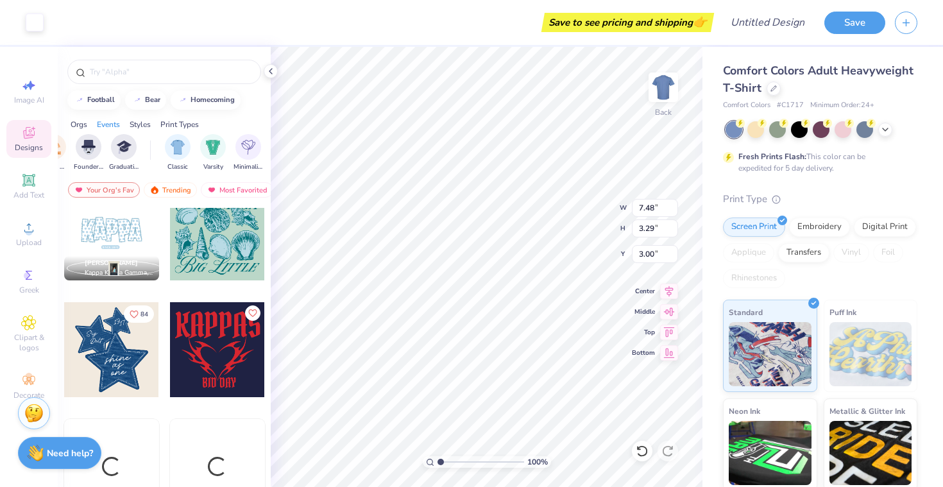
scroll to position [1541, 0]
click at [208, 149] on img "filter for Varsity" at bounding box center [213, 146] width 15 height 15
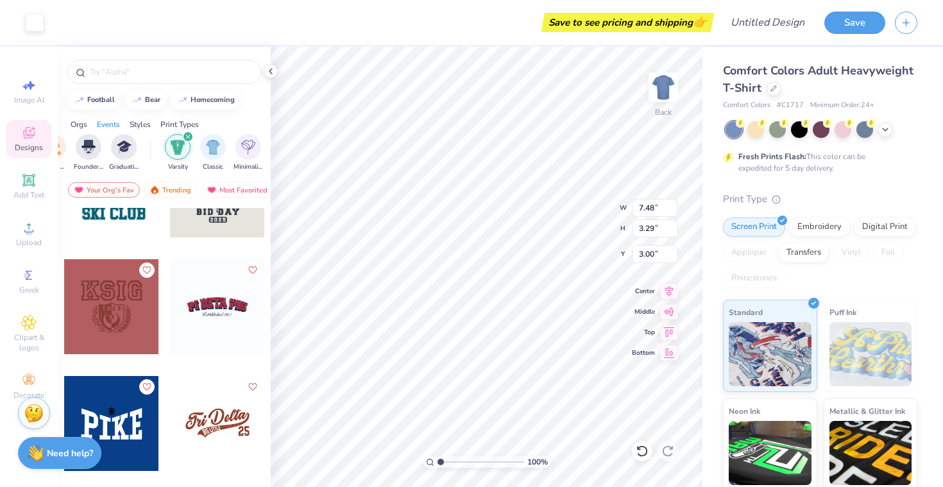
scroll to position [5440, 0]
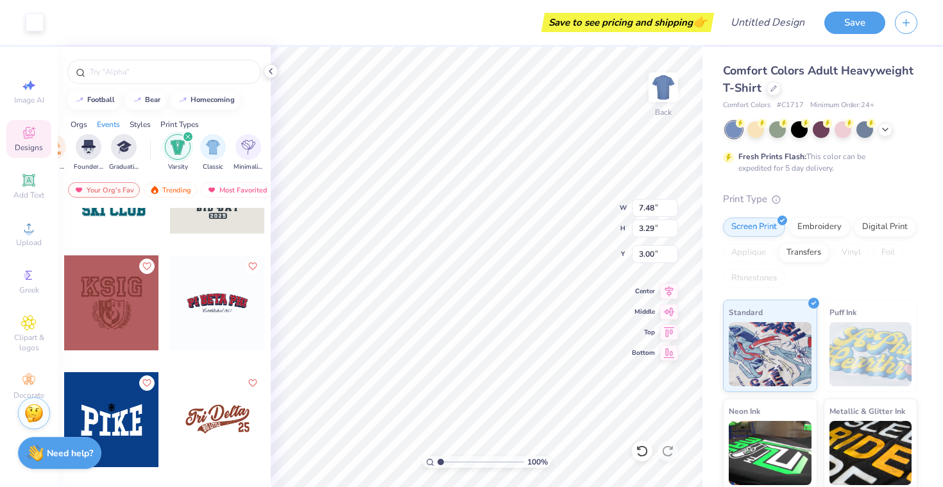
click at [228, 309] on div at bounding box center [217, 302] width 95 height 95
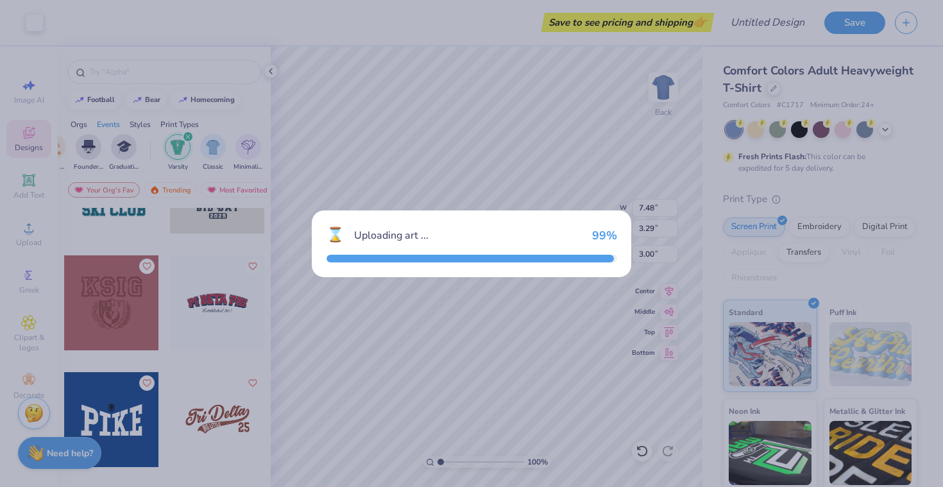
type input "10.27"
type input "3.18"
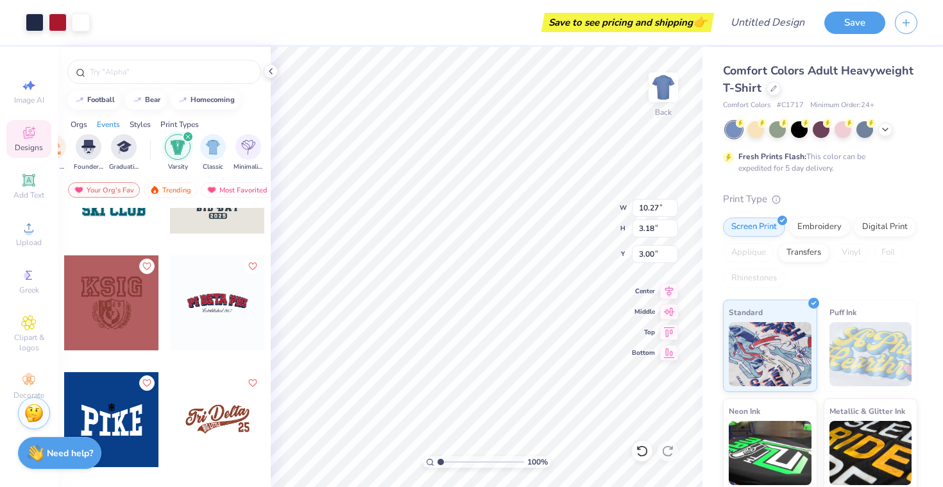
type input "7.48"
type input "3.29"
type input "10.12"
type input "2.17"
type input "3.06"
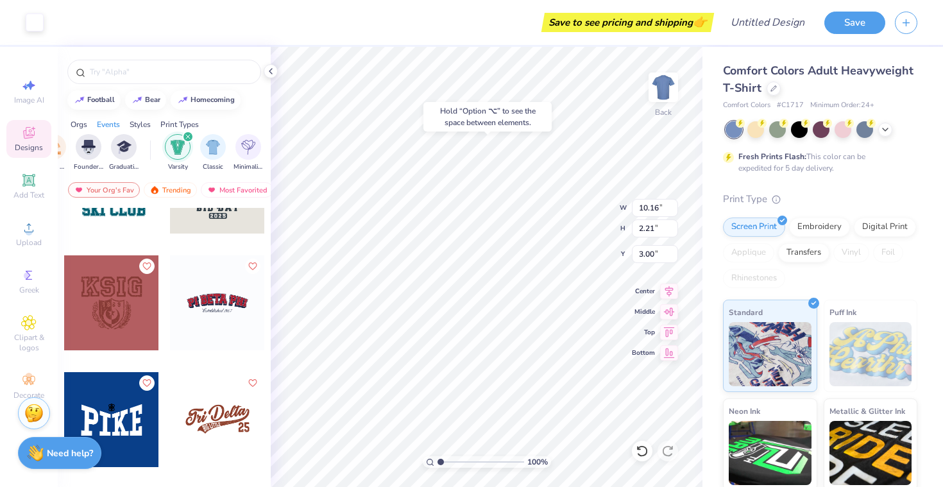
type input "3.00"
type input "10.12"
type input "2.17"
type input "3.00"
type input "10.16"
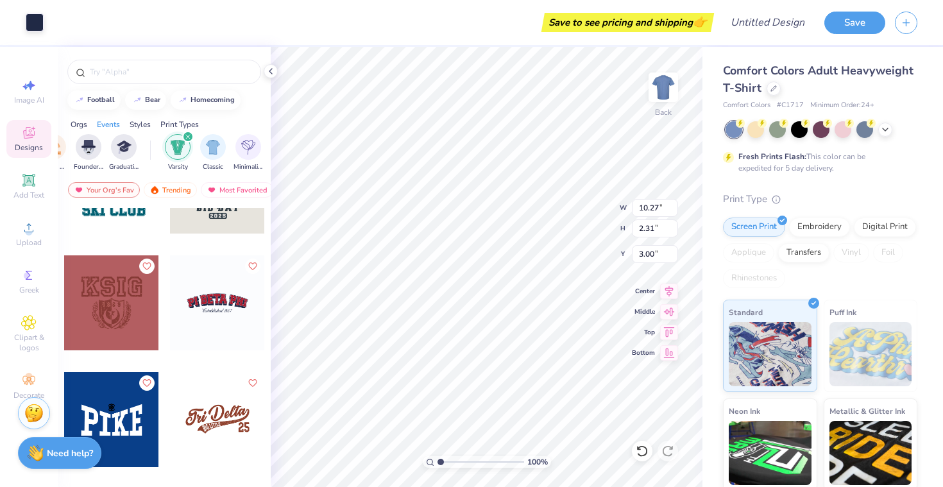
type input "2.21"
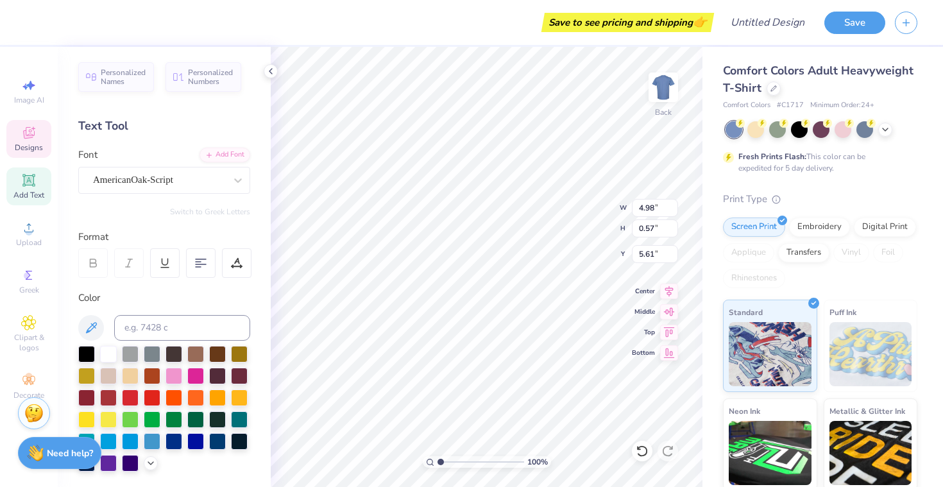
type input "10.09"
type input "2.16"
type input "3.06"
type input "3.30"
type input "5.49"
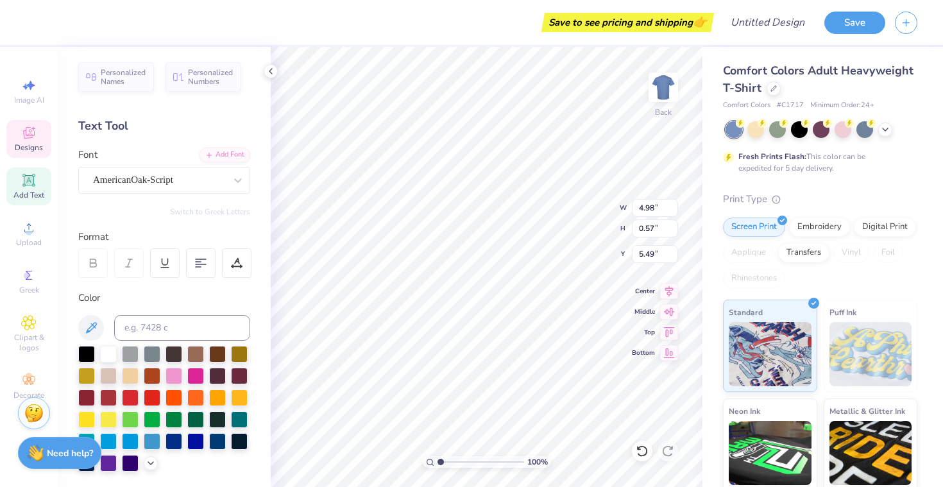
type input "10.27"
type input "2.49"
type input "3.00"
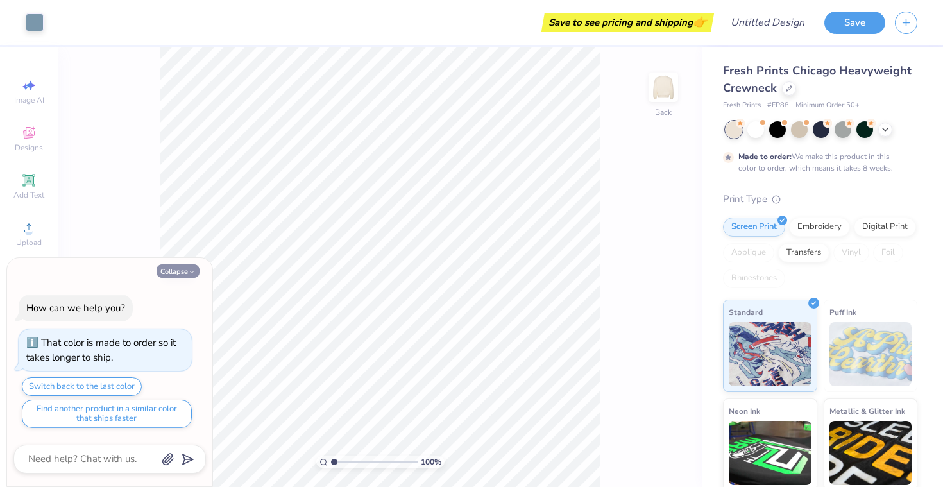
click at [186, 272] on button "Collapse" at bounding box center [178, 270] width 43 height 13
type textarea "x"
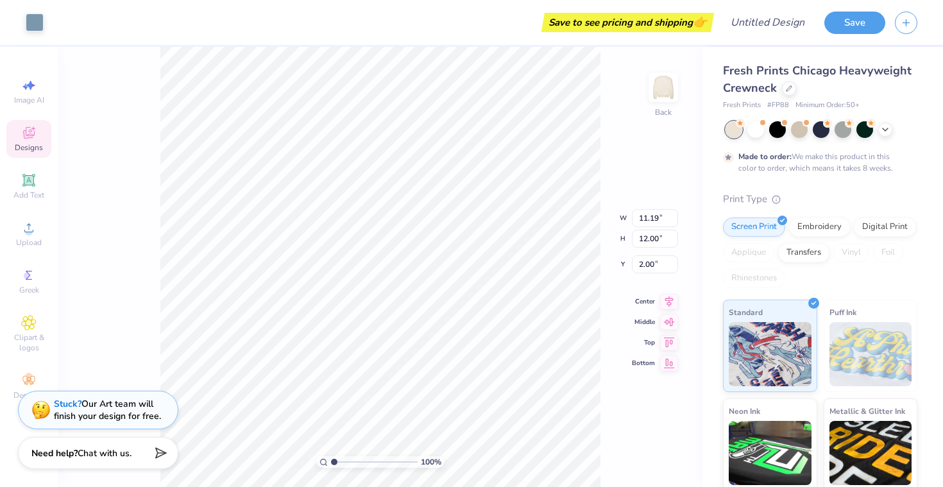
type input "2.01"
type input "9.44"
type input "2.87"
click at [26, 143] on span "Designs" at bounding box center [29, 147] width 28 height 10
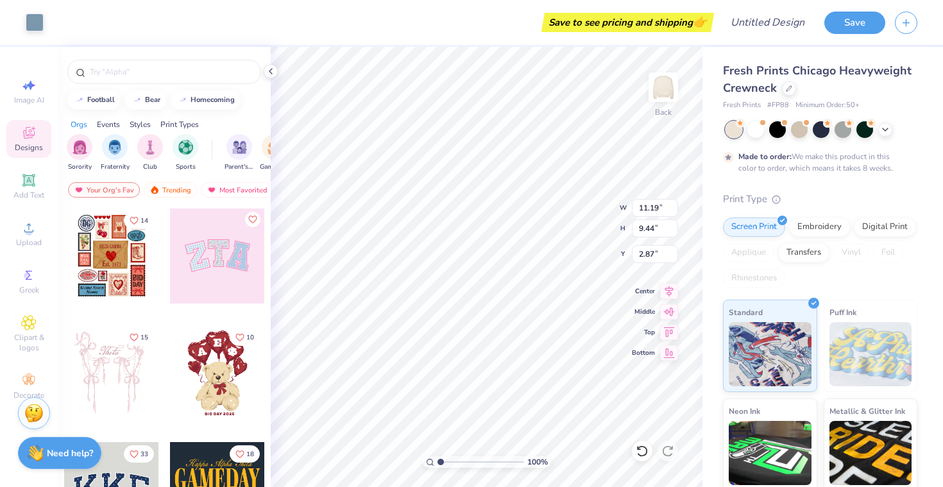
click at [26, 143] on span "Designs" at bounding box center [29, 147] width 28 height 10
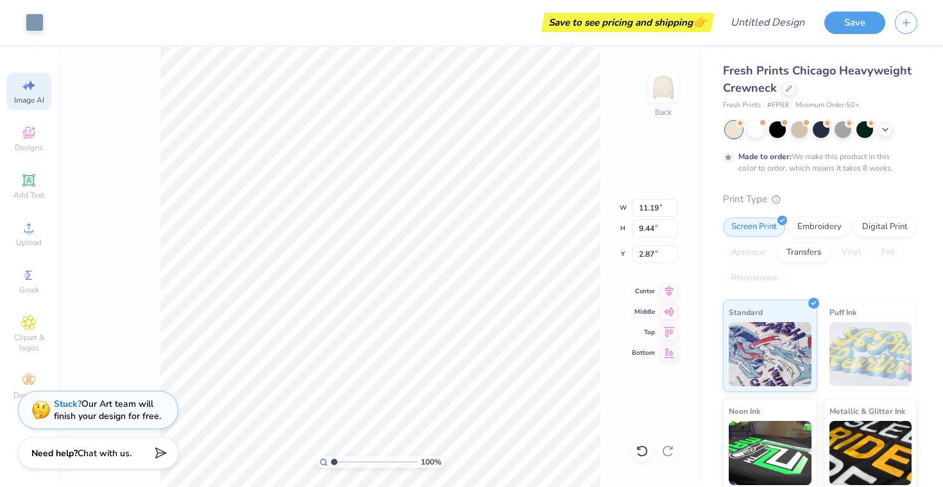
click at [44, 92] on div "Image AI" at bounding box center [28, 91] width 45 height 38
select select "4"
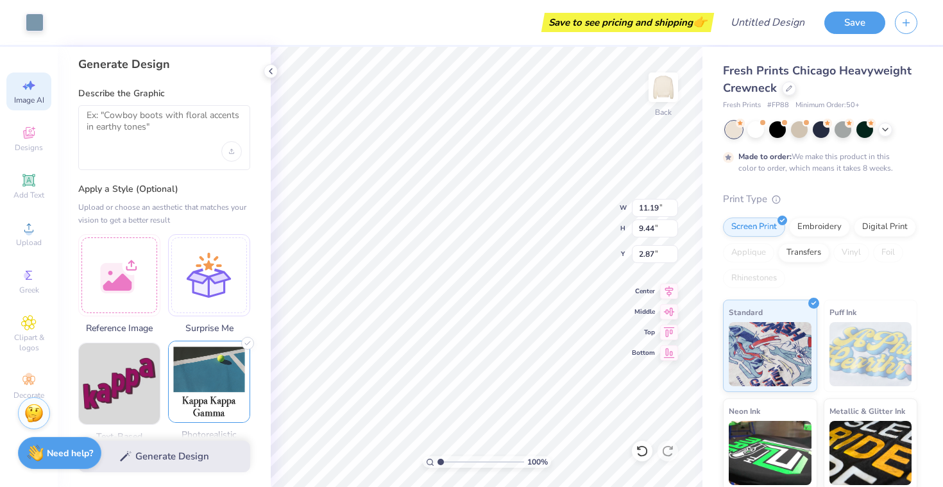
scroll to position [5, 0]
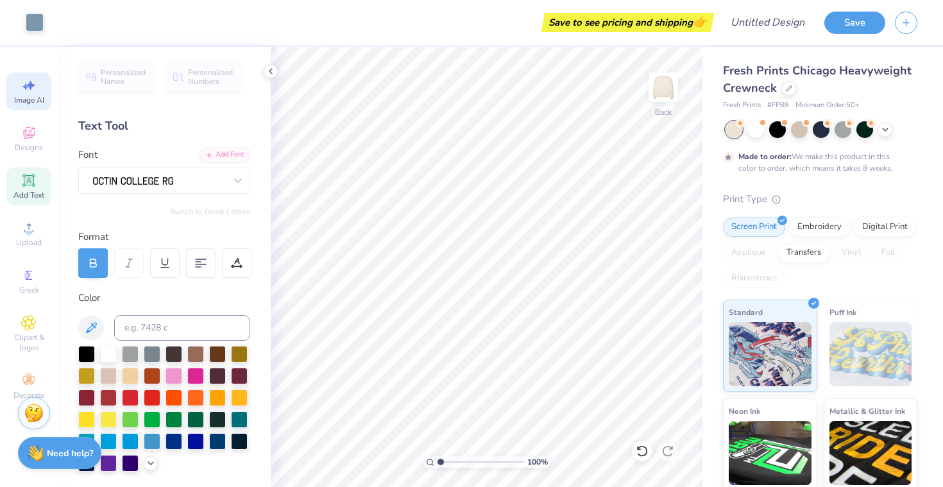
click at [26, 98] on span "Image AI" at bounding box center [29, 100] width 30 height 10
select select "4"
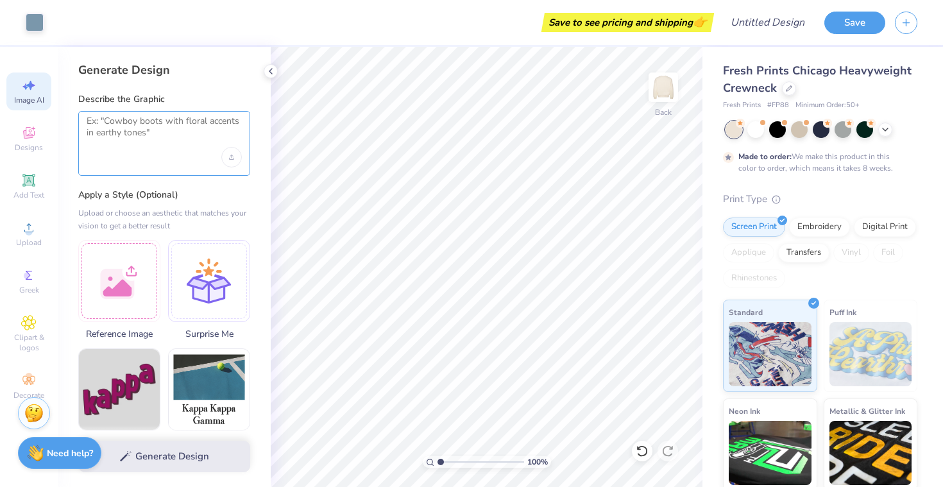
click at [153, 134] on textarea at bounding box center [164, 131] width 155 height 32
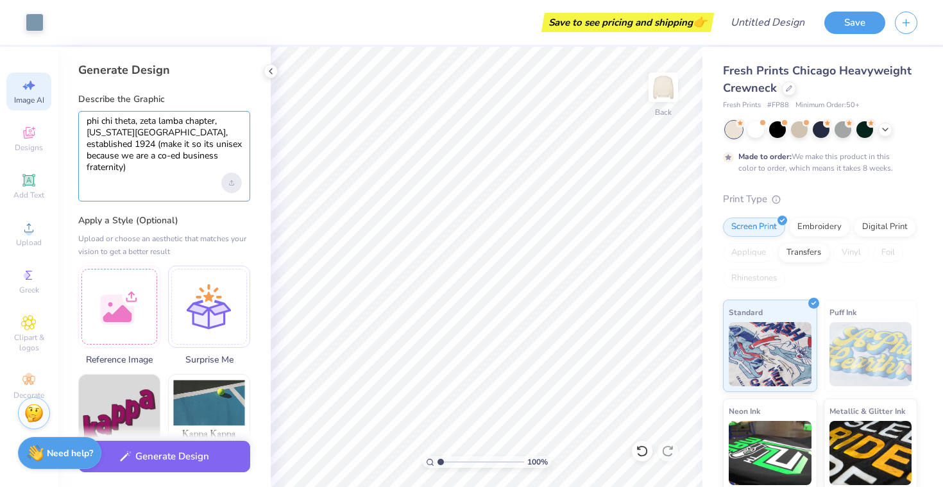
type textarea "phi chi theta, zeta lamba chapter, [US_STATE][GEOGRAPHIC_DATA], established 192…"
click at [234, 183] on div "Upload image" at bounding box center [231, 183] width 21 height 21
click at [216, 327] on div at bounding box center [209, 305] width 82 height 82
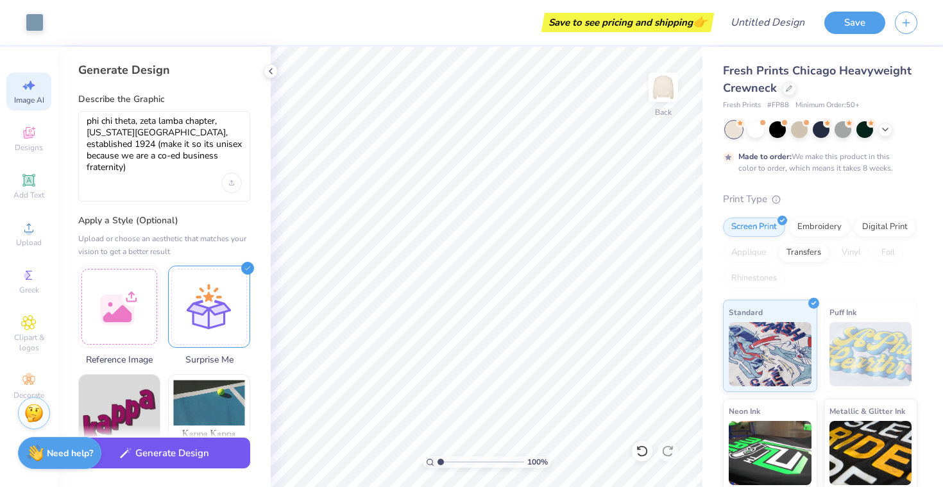
click at [191, 459] on button "Generate Design" at bounding box center [164, 452] width 172 height 31
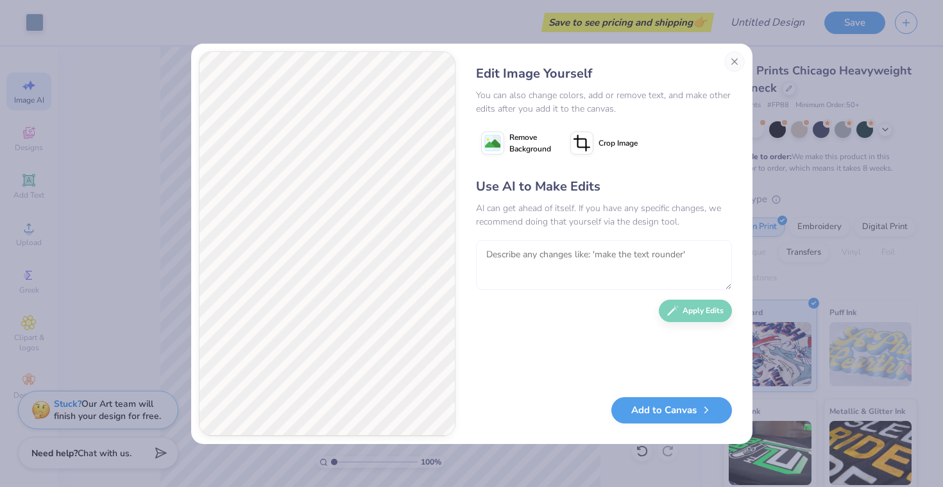
click at [564, 256] on textarea at bounding box center [604, 265] width 256 height 50
type textarea "its Phi Chi Theta, not tmeta (change this). also can you change the purse from …"
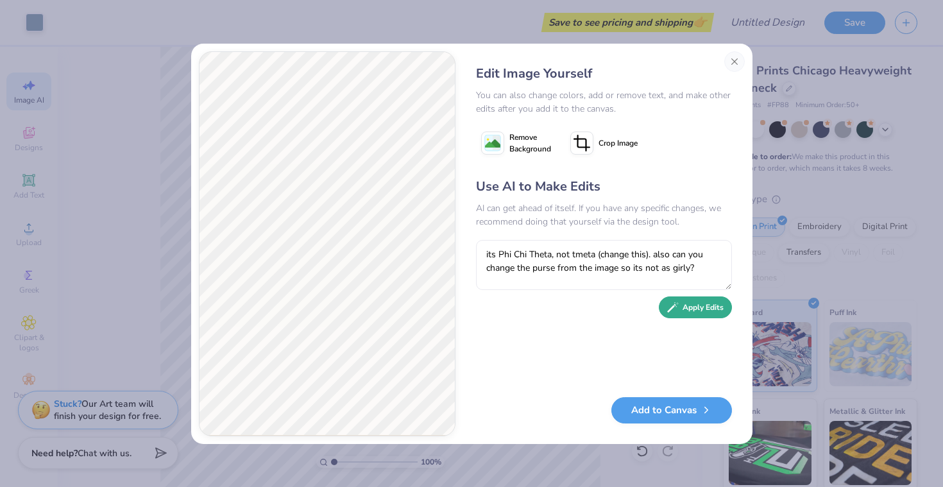
click at [692, 310] on button "Apply Edits" at bounding box center [695, 307] width 73 height 22
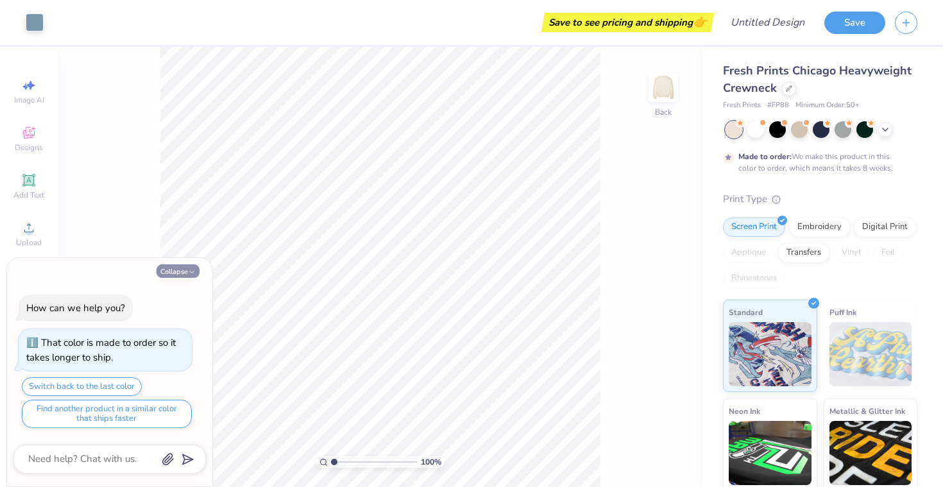
click at [192, 271] on polyline "button" at bounding box center [192, 272] width 4 height 2
type textarea "x"
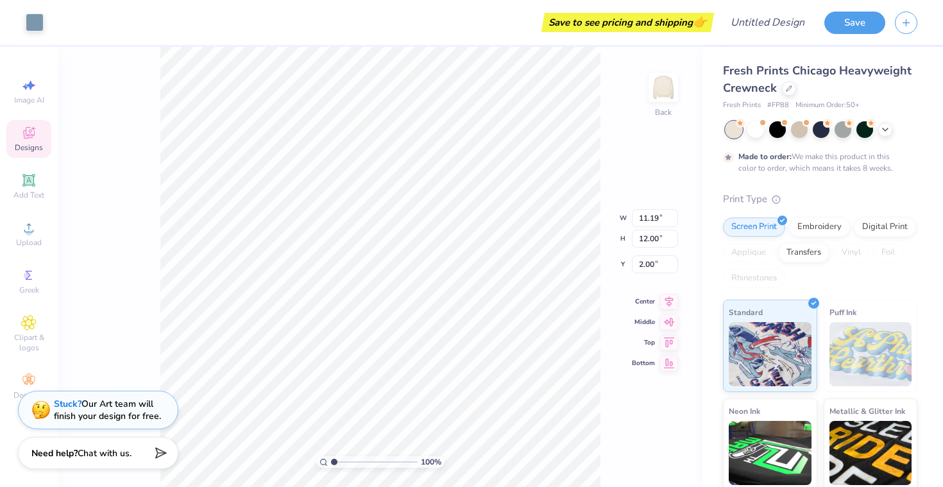
click at [35, 133] on icon at bounding box center [28, 132] width 15 height 15
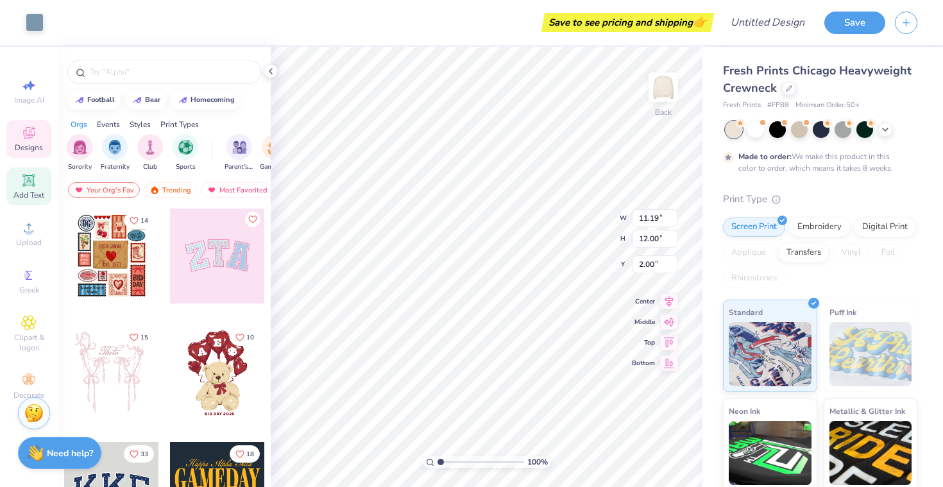
click at [27, 187] on icon at bounding box center [28, 180] width 15 height 15
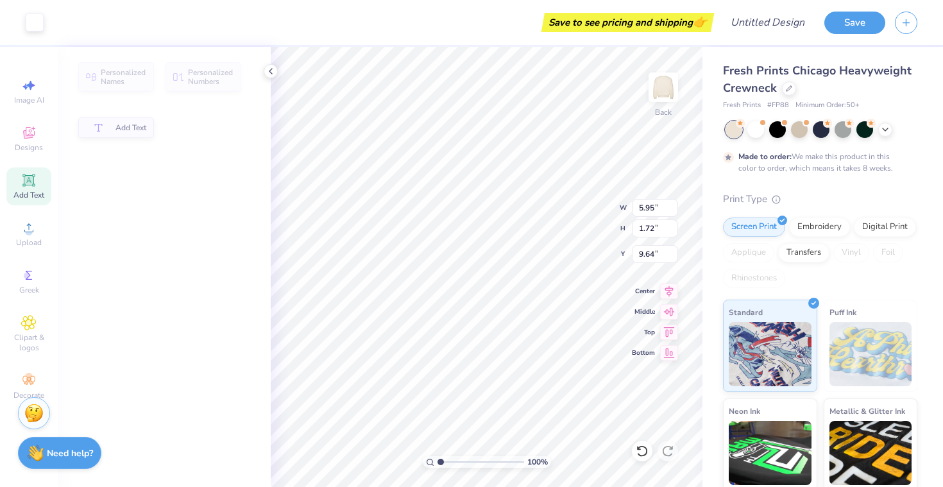
type input "5.95"
type input "1.72"
type input "9.64"
